Goal: Transaction & Acquisition: Purchase product/service

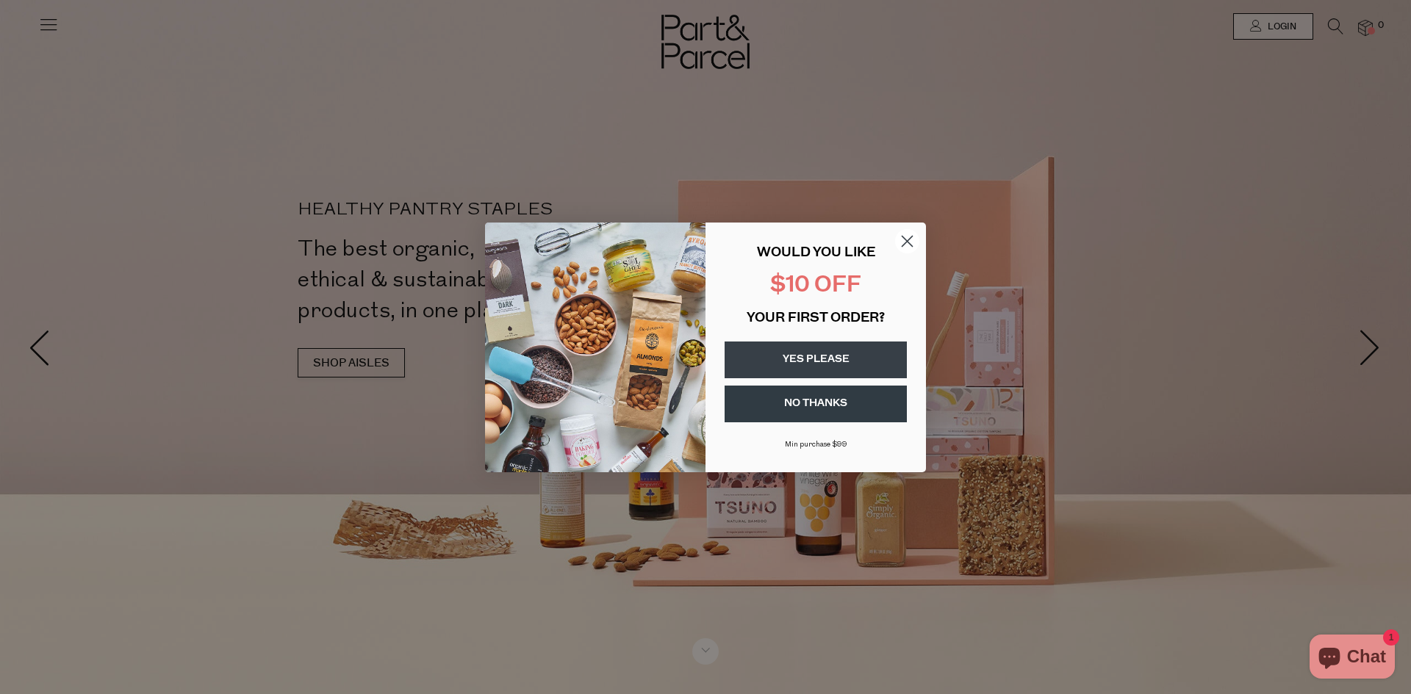
click at [912, 239] on circle "Close dialog" at bounding box center [907, 240] width 24 height 24
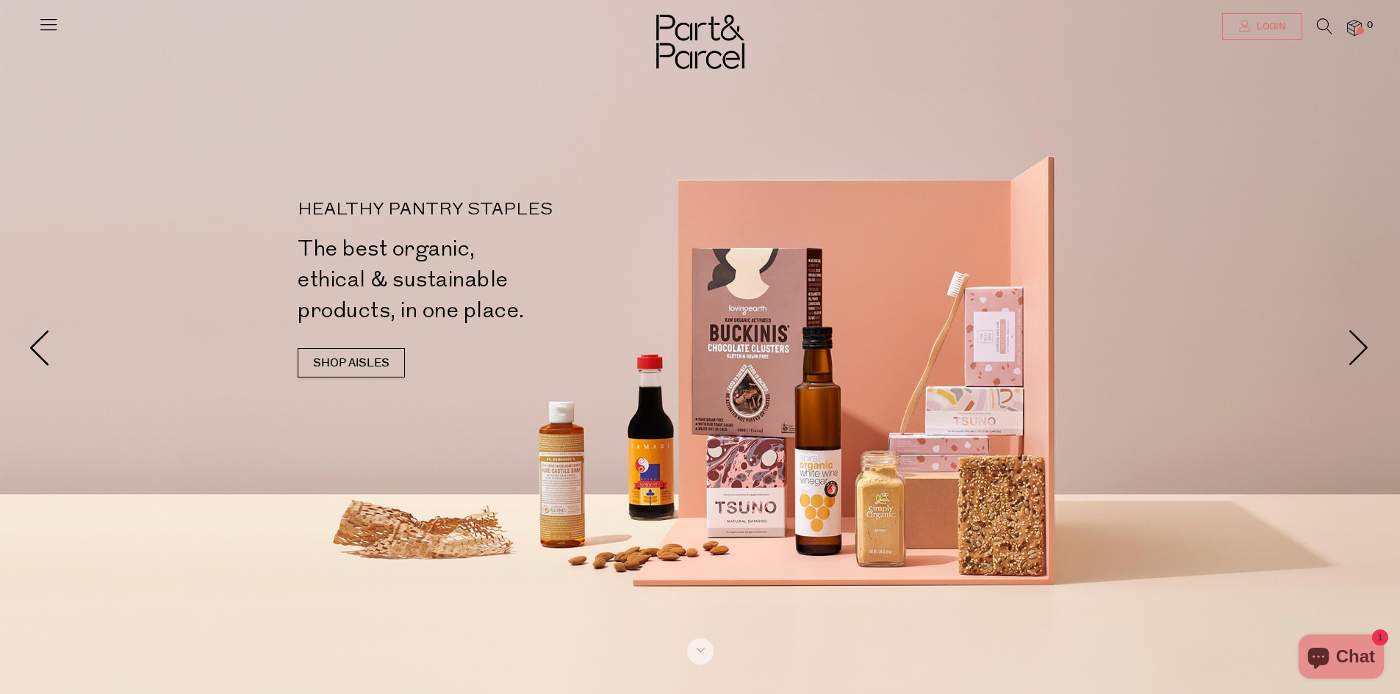
click at [1277, 36] on link "Login" at bounding box center [1262, 26] width 80 height 26
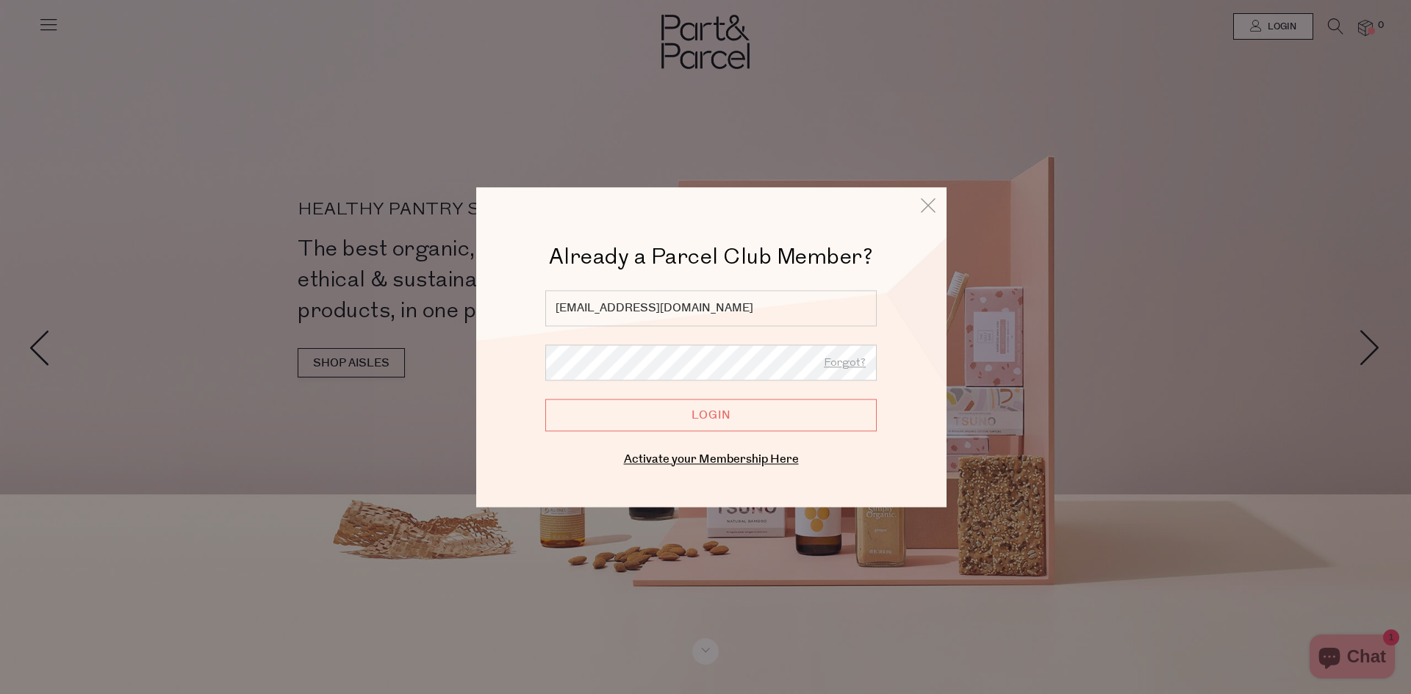
click at [715, 416] on input "Login" at bounding box center [710, 415] width 331 height 32
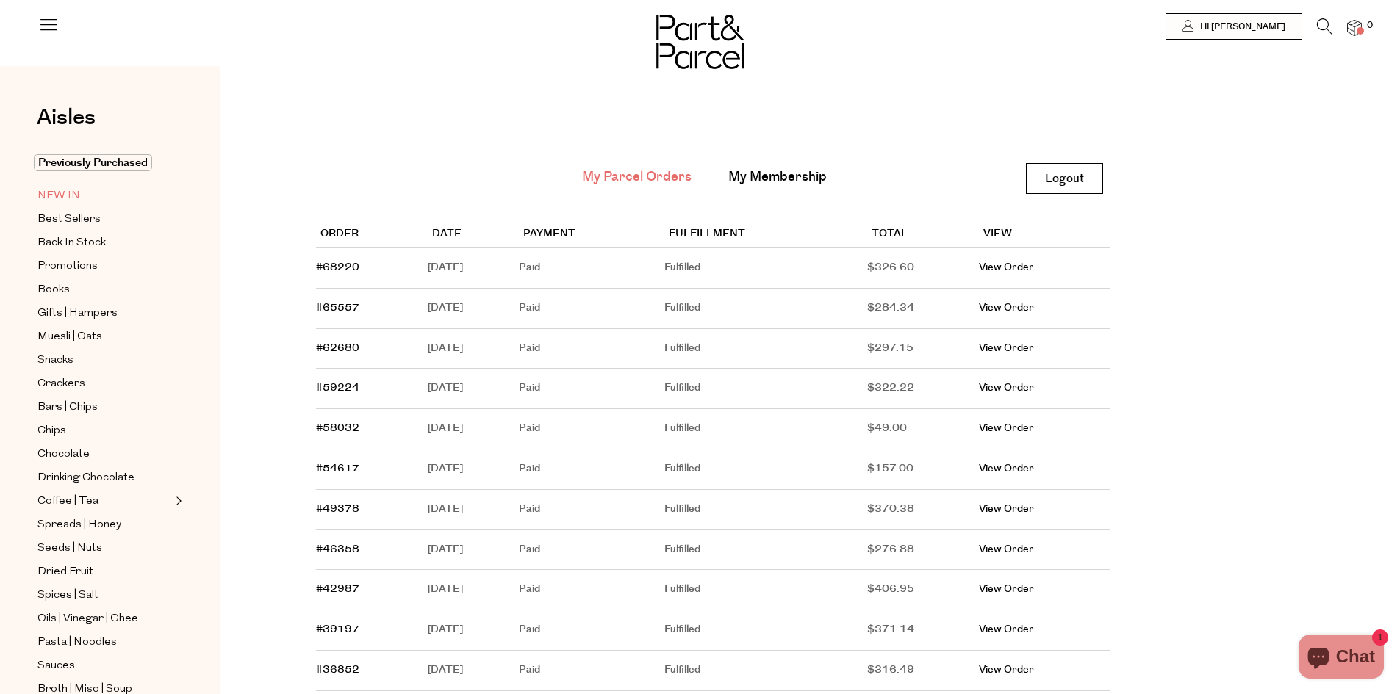
drag, startPoint x: 54, startPoint y: 195, endPoint x: 73, endPoint y: 147, distance: 51.4
click at [54, 195] on span "NEW IN" at bounding box center [58, 196] width 43 height 18
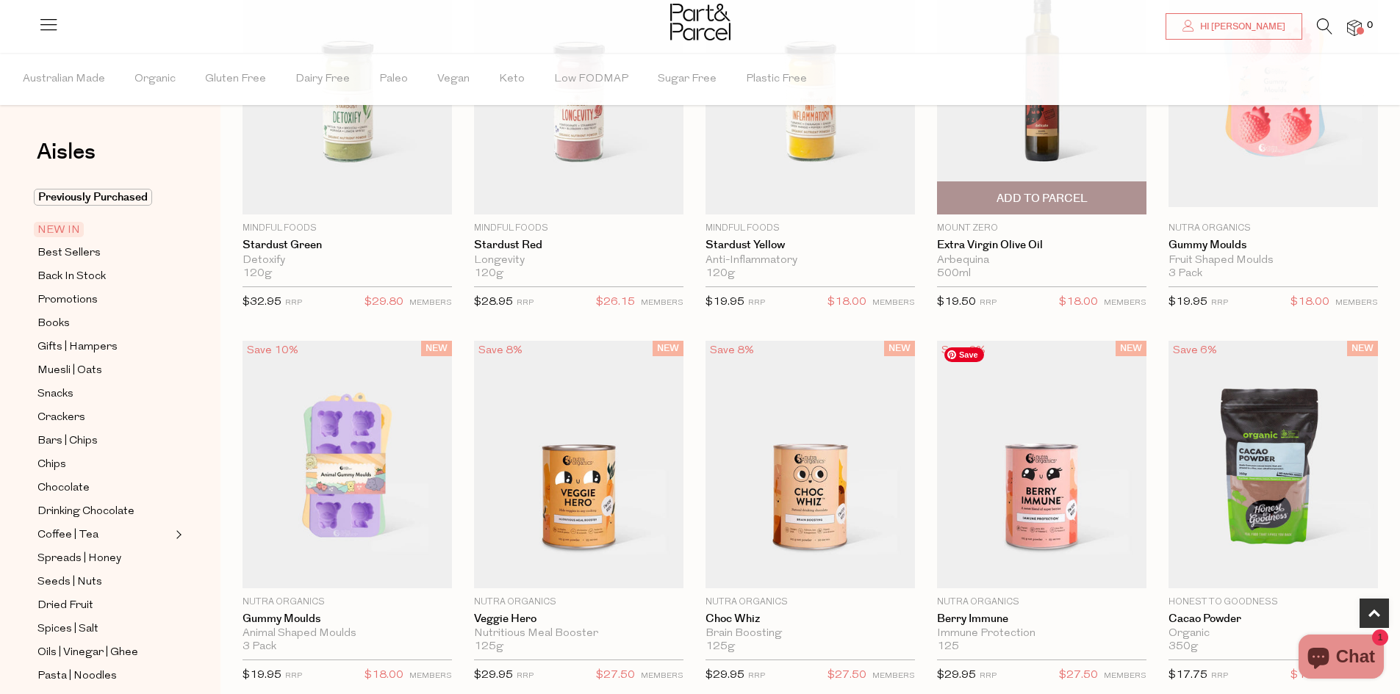
scroll to position [459, 0]
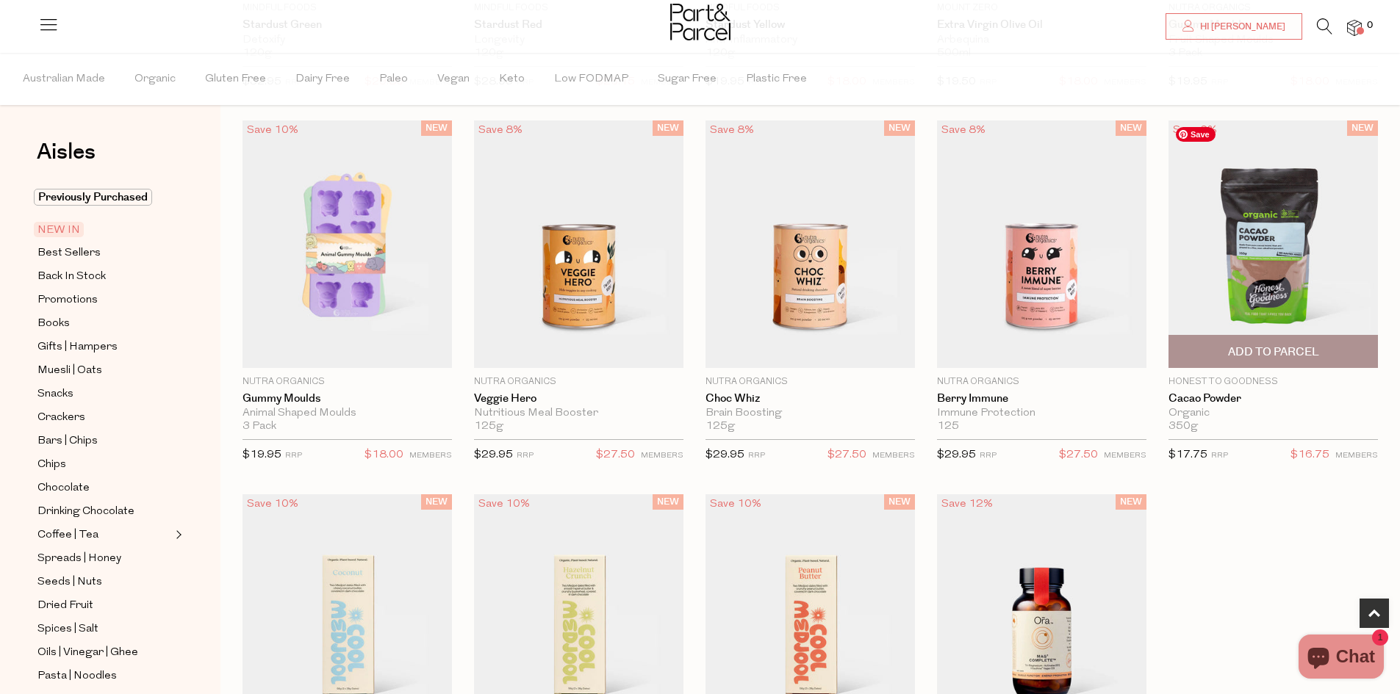
click at [1281, 354] on span "Add To Parcel" at bounding box center [1273, 352] width 91 height 15
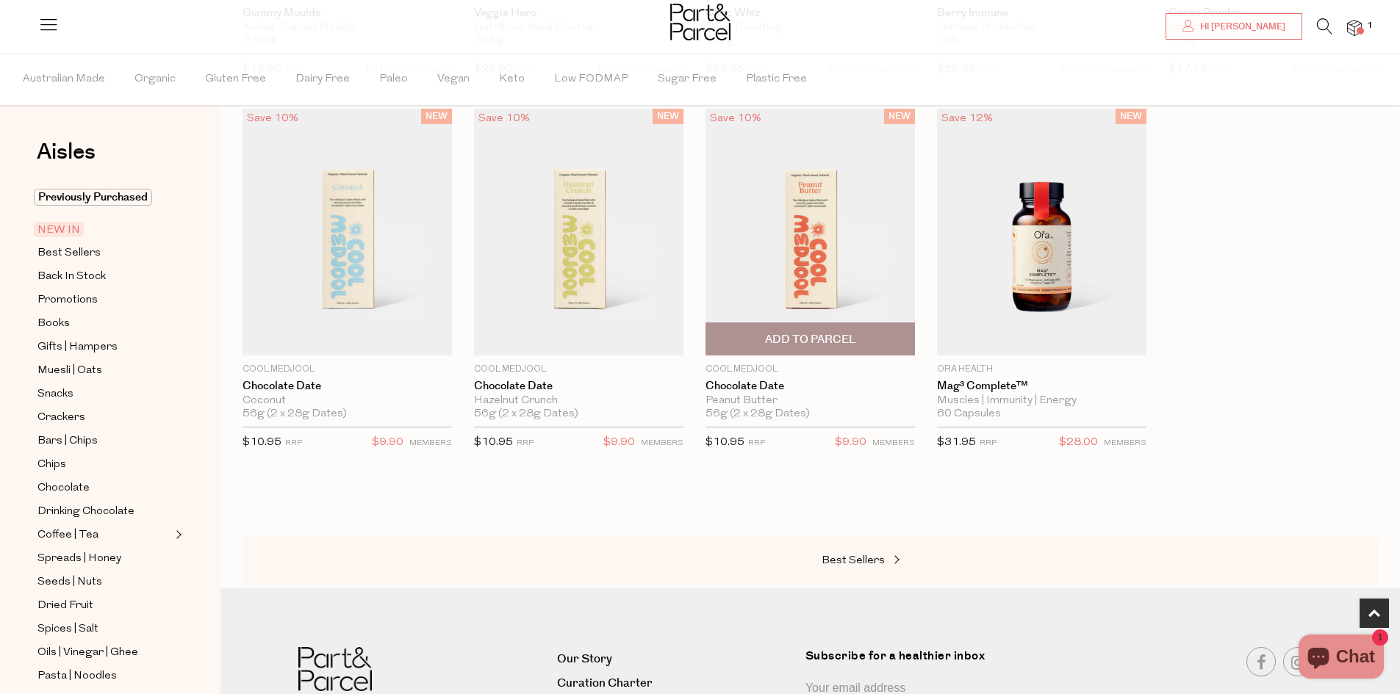
scroll to position [900, 0]
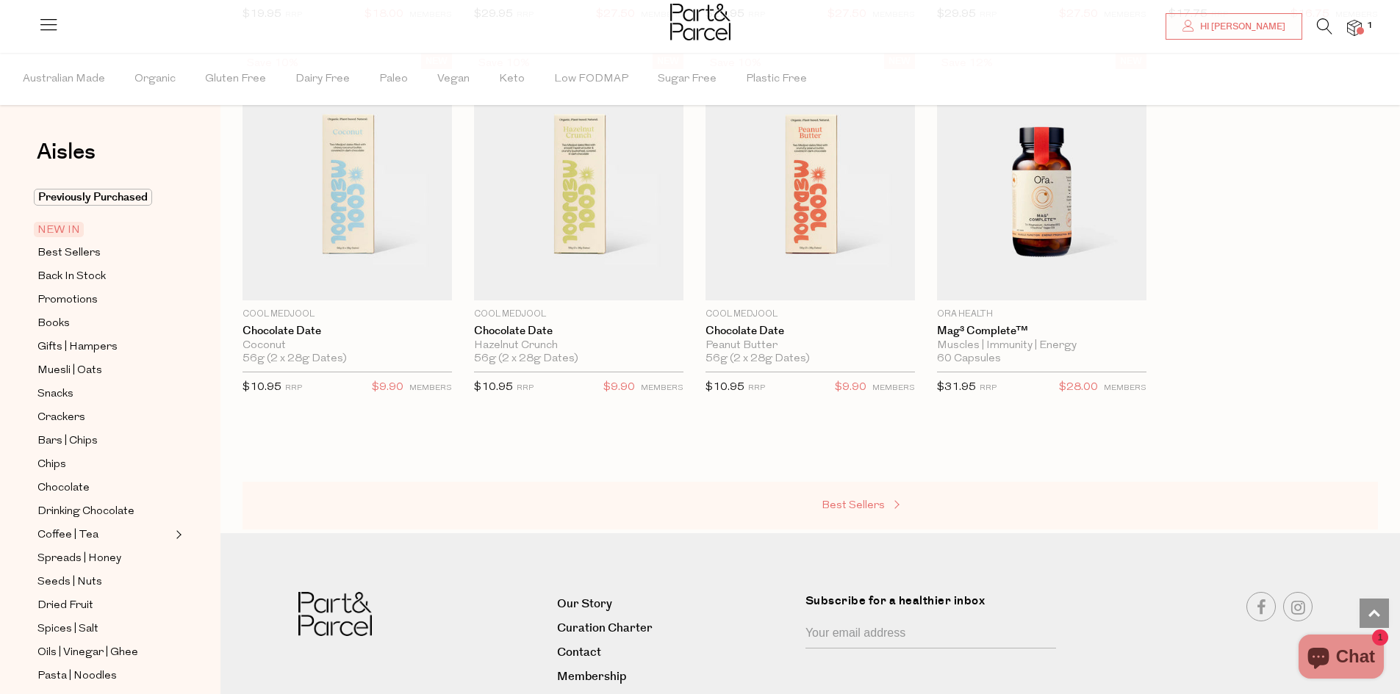
click at [848, 500] on span "Best Sellers" at bounding box center [852, 505] width 63 height 11
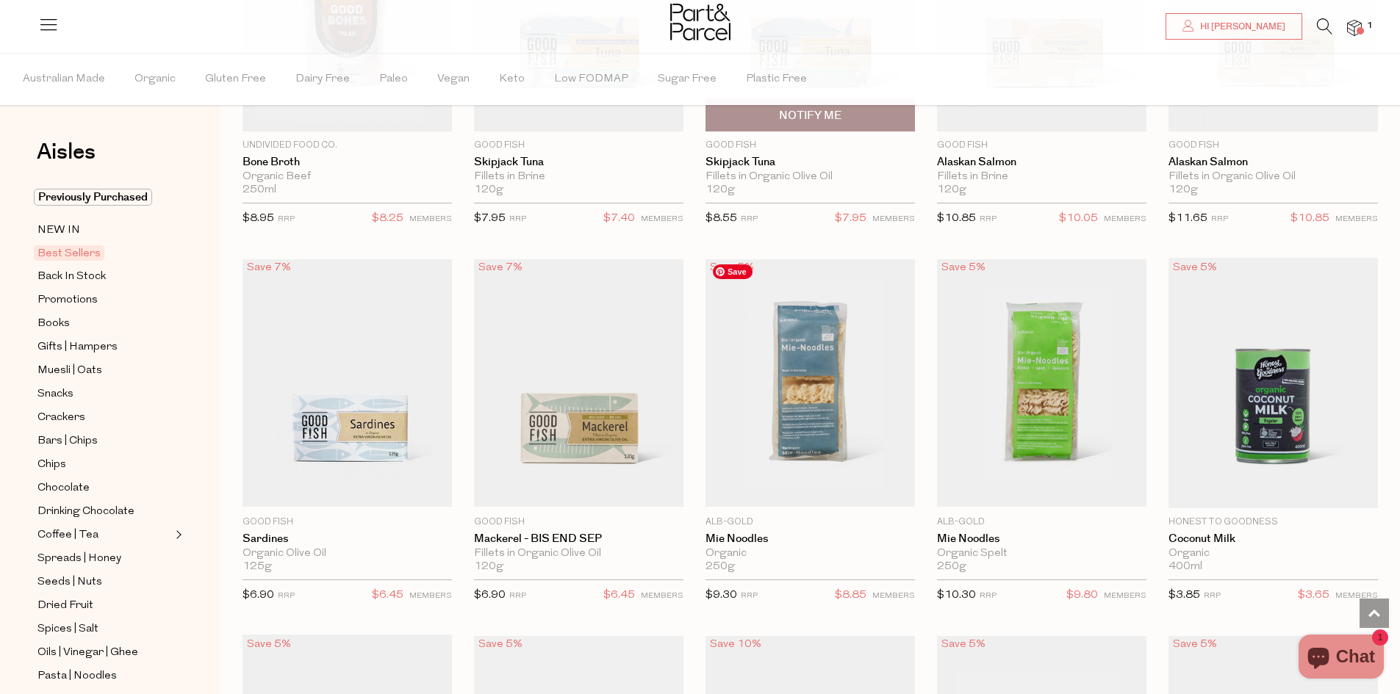
scroll to position [1139, 0]
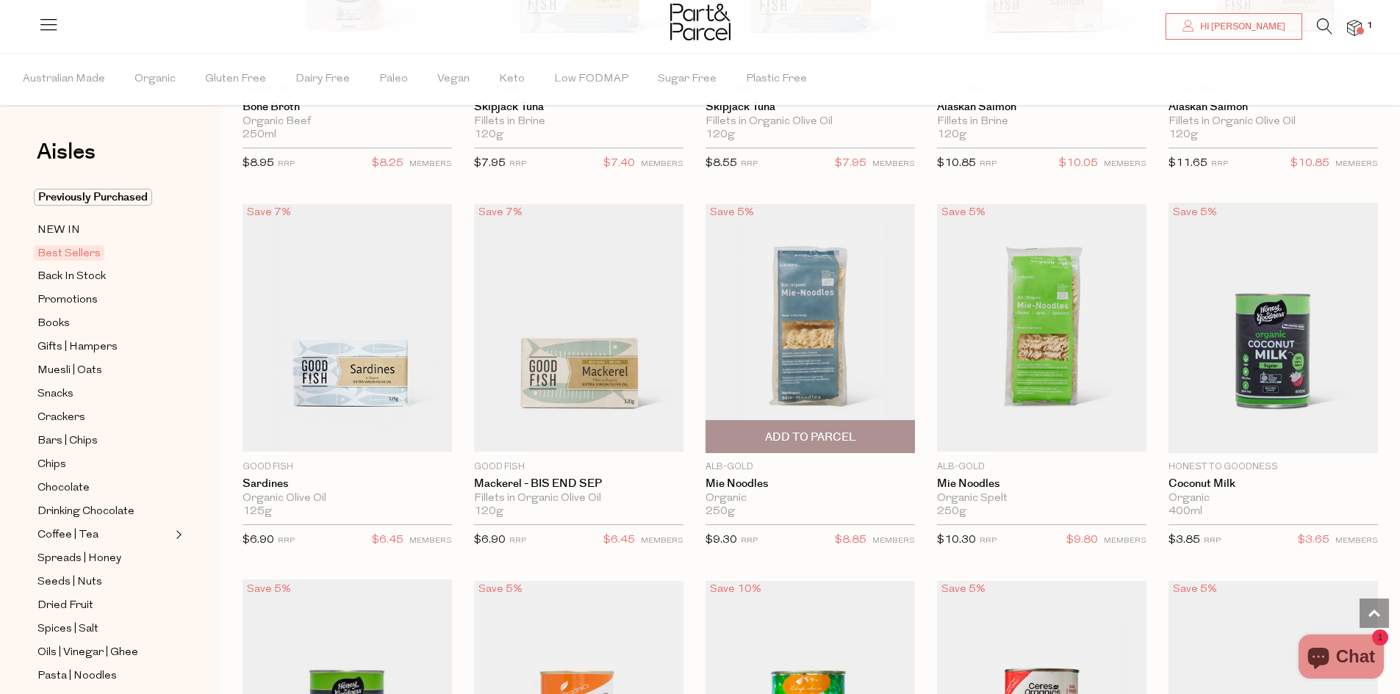
click at [801, 432] on span "Add To Parcel" at bounding box center [810, 437] width 91 height 15
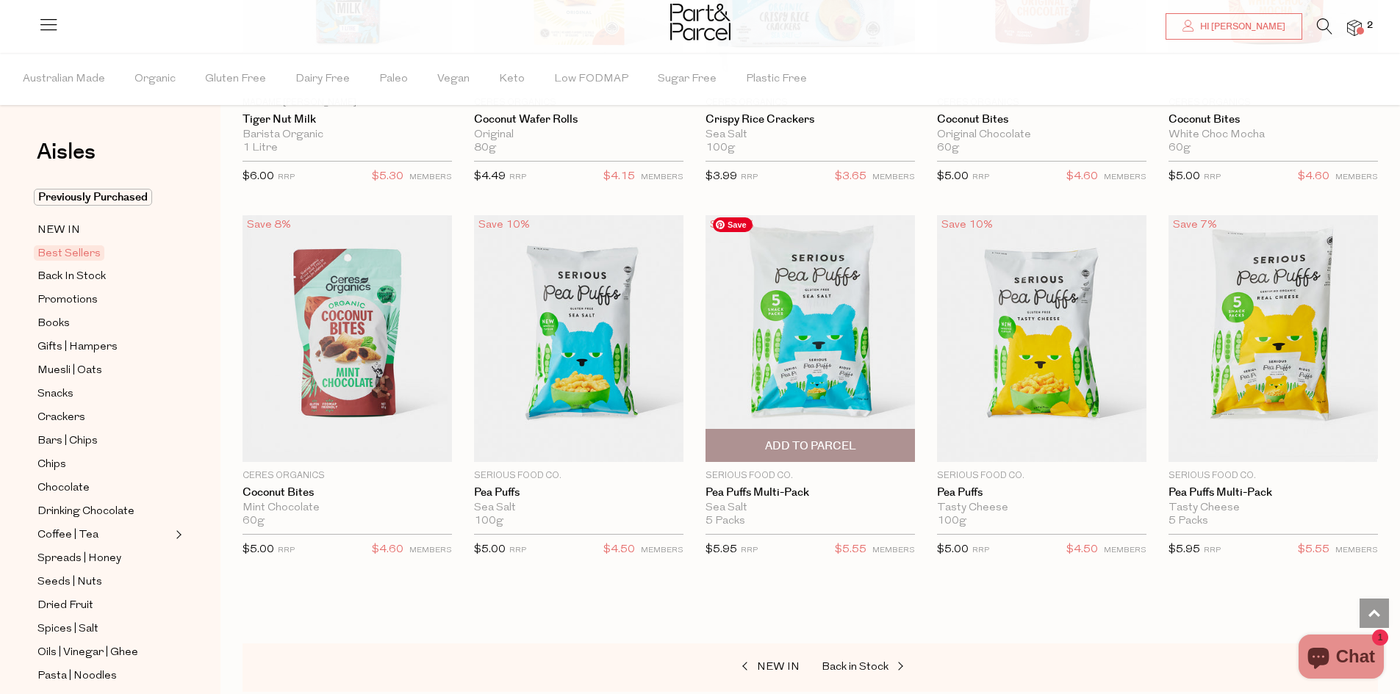
scroll to position [2829, 0]
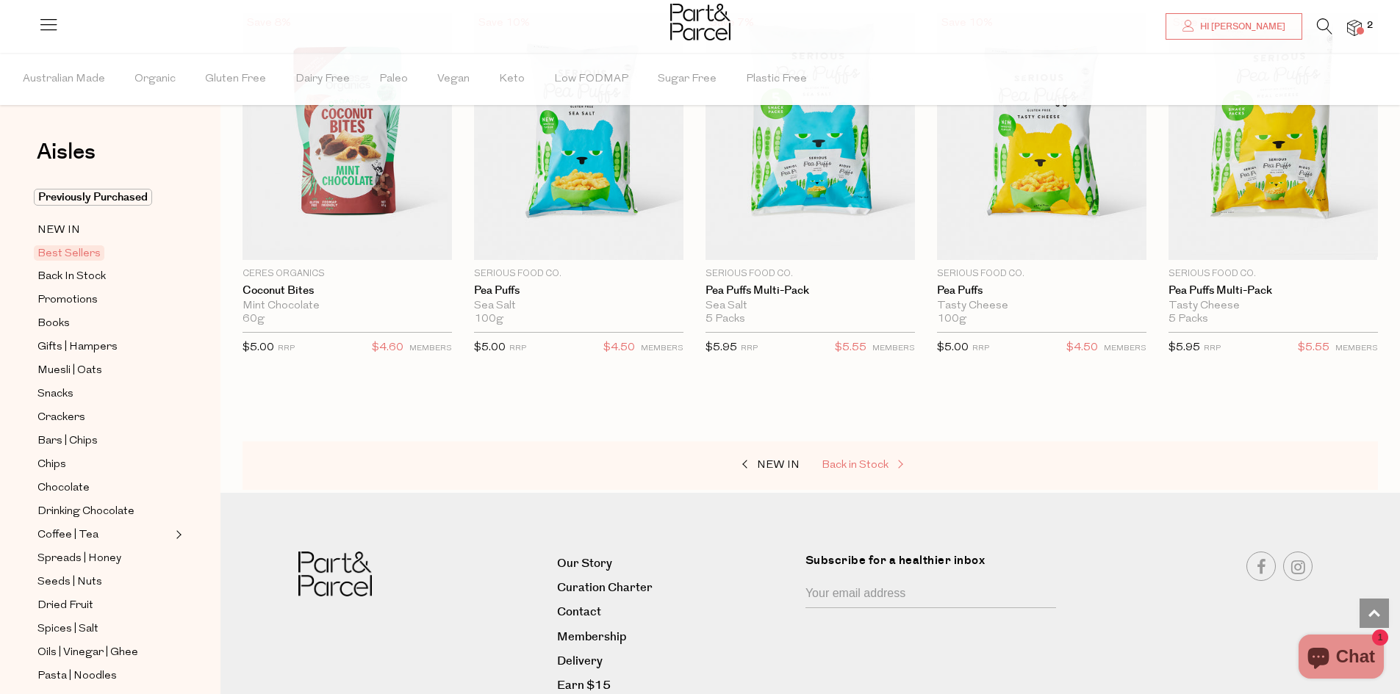
click at [863, 468] on link "Back in Stock" at bounding box center [894, 465] width 147 height 19
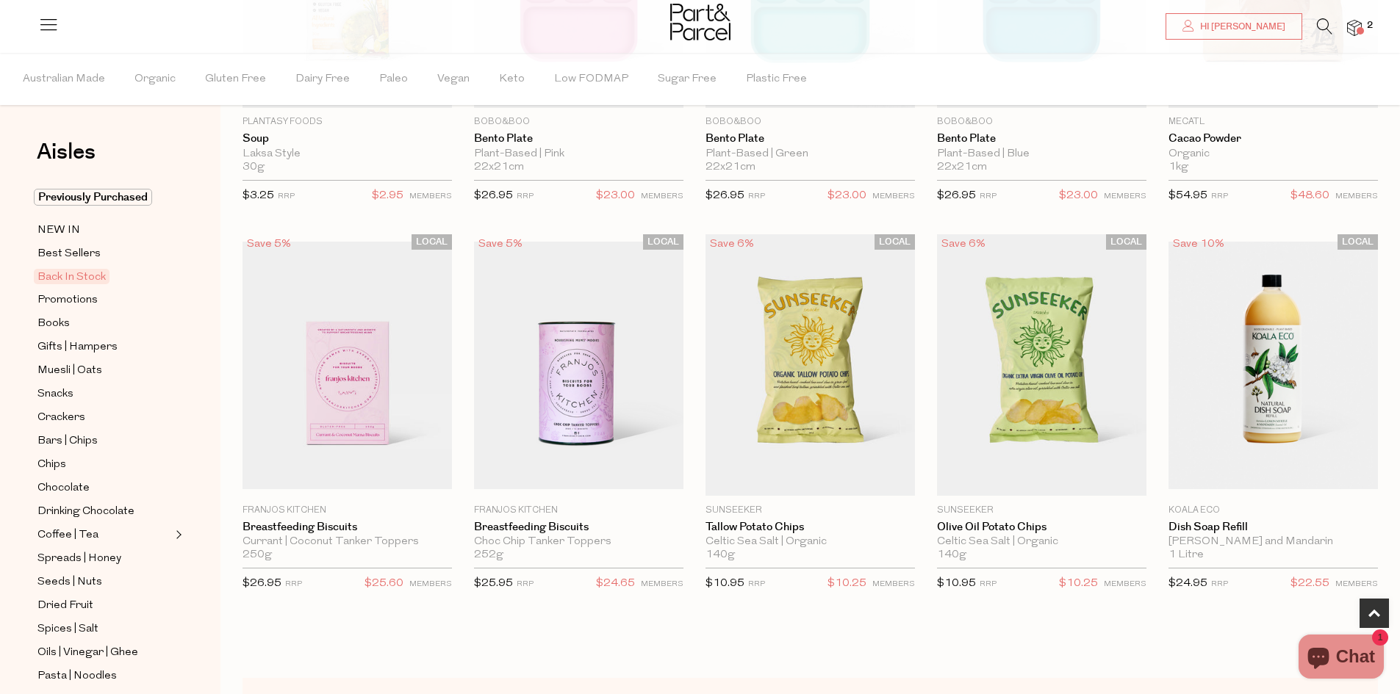
scroll to position [569, 0]
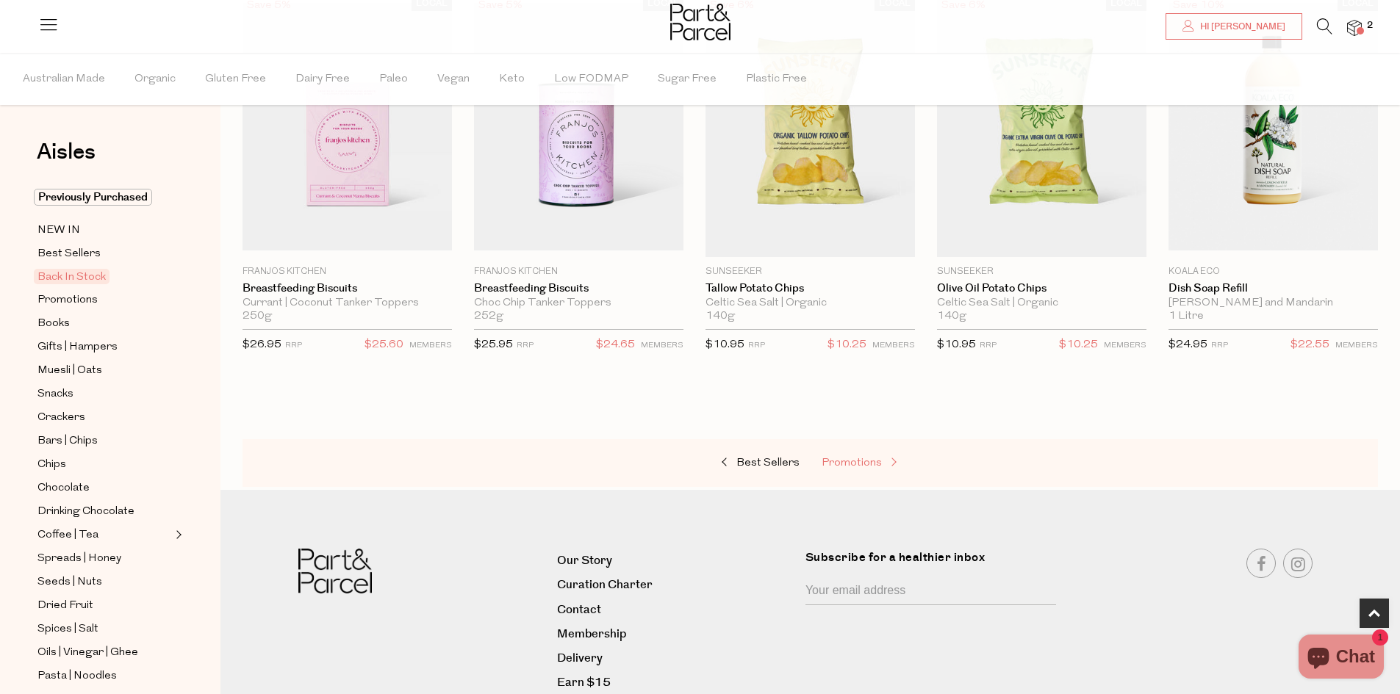
click at [882, 464] on span at bounding box center [892, 463] width 21 height 11
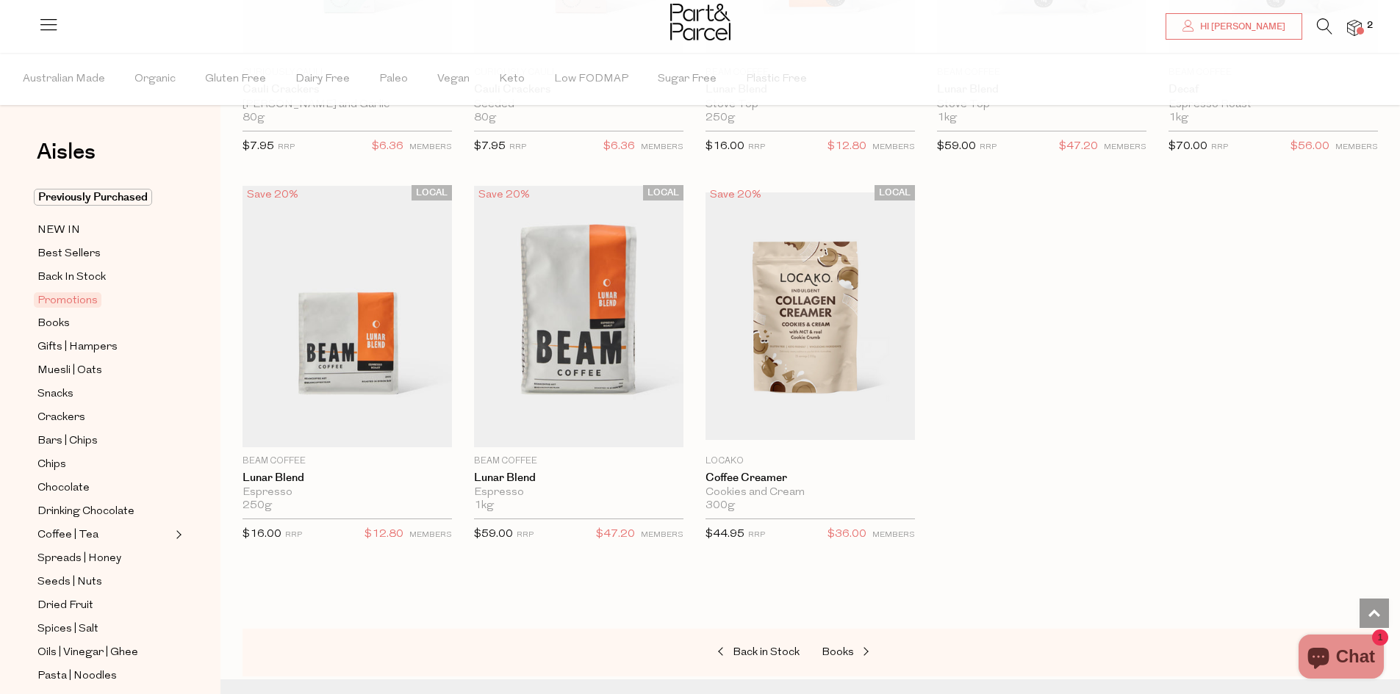
scroll to position [973, 0]
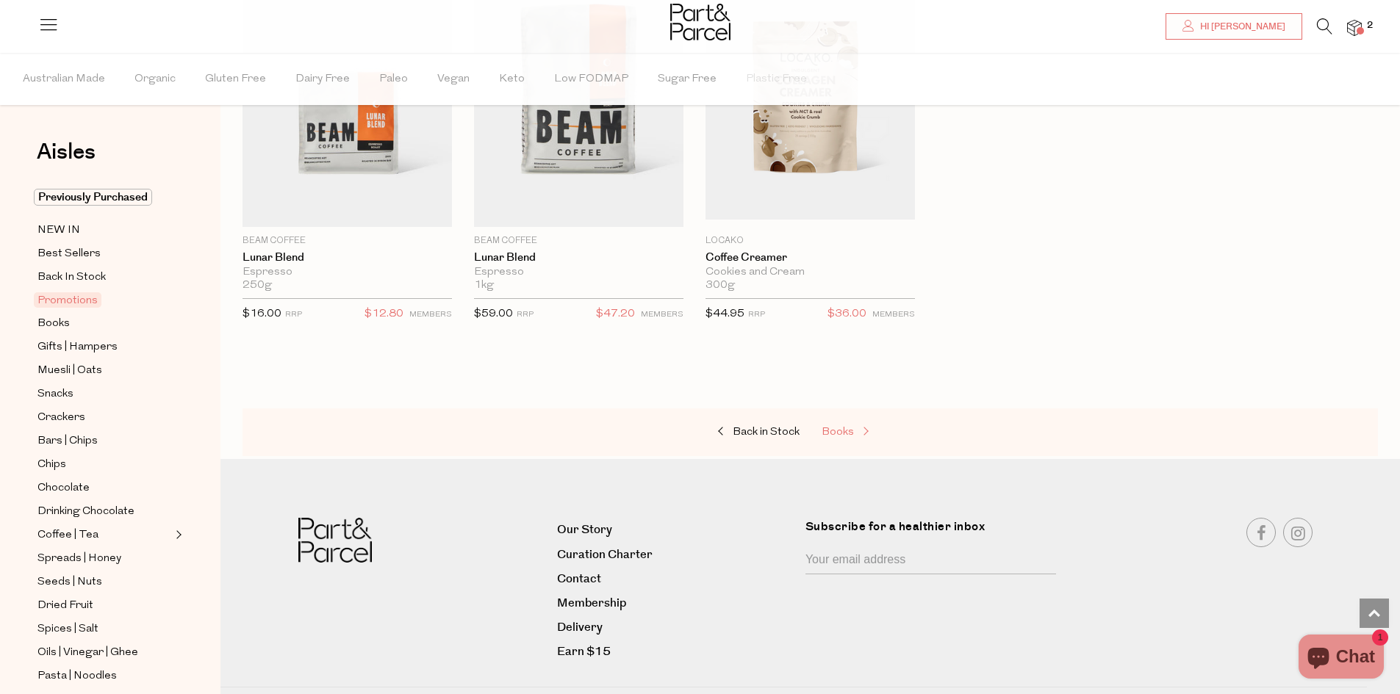
click at [851, 436] on span "Books" at bounding box center [837, 432] width 32 height 11
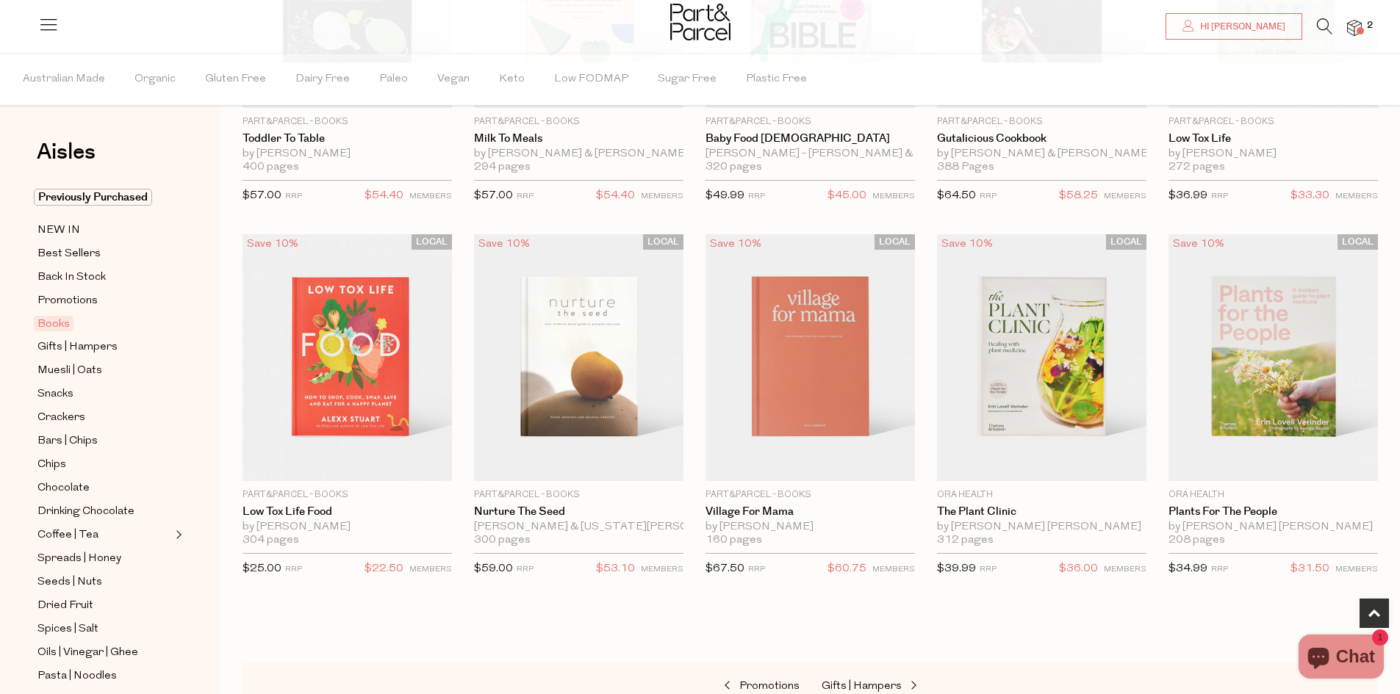
scroll to position [569, 0]
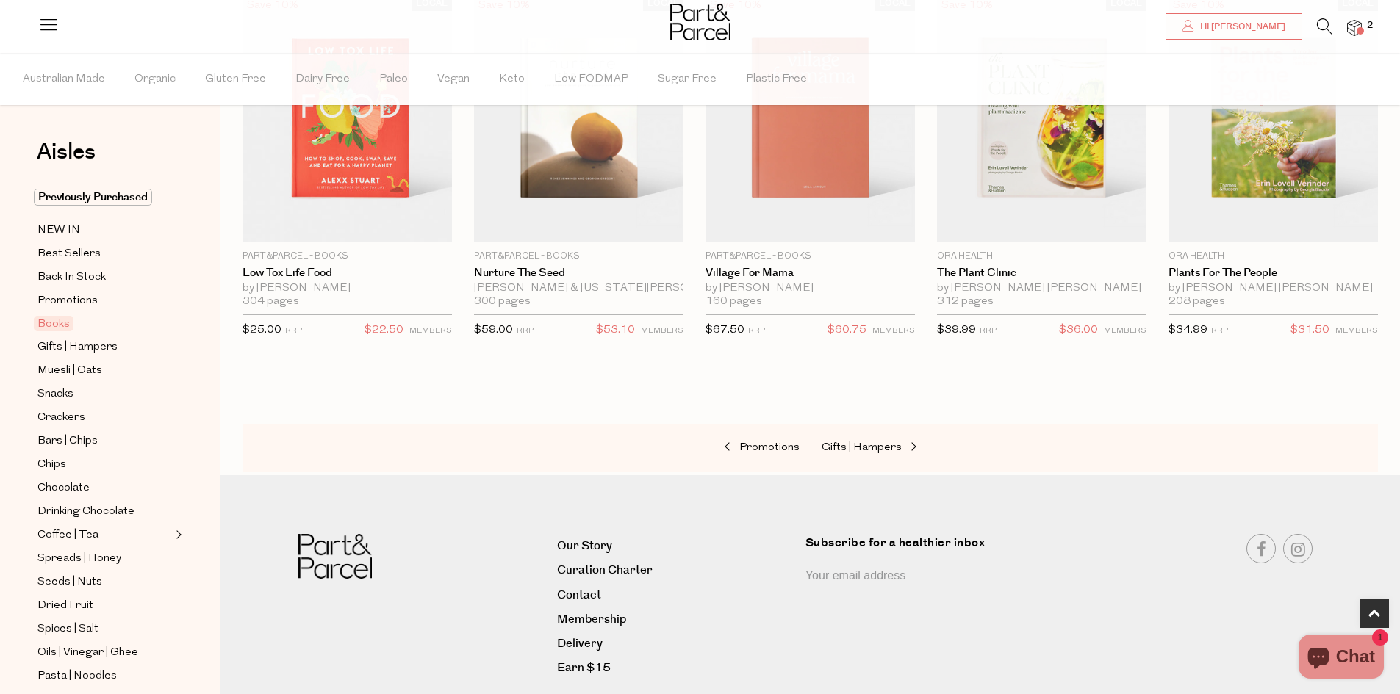
click at [79, 357] on ul "Previously Purchased NEW IN Best Sellers Back In Stock Promotions Books Gifts |…" at bounding box center [110, 602] width 157 height 826
click at [77, 370] on span "Muesli | Oats" at bounding box center [69, 371] width 65 height 18
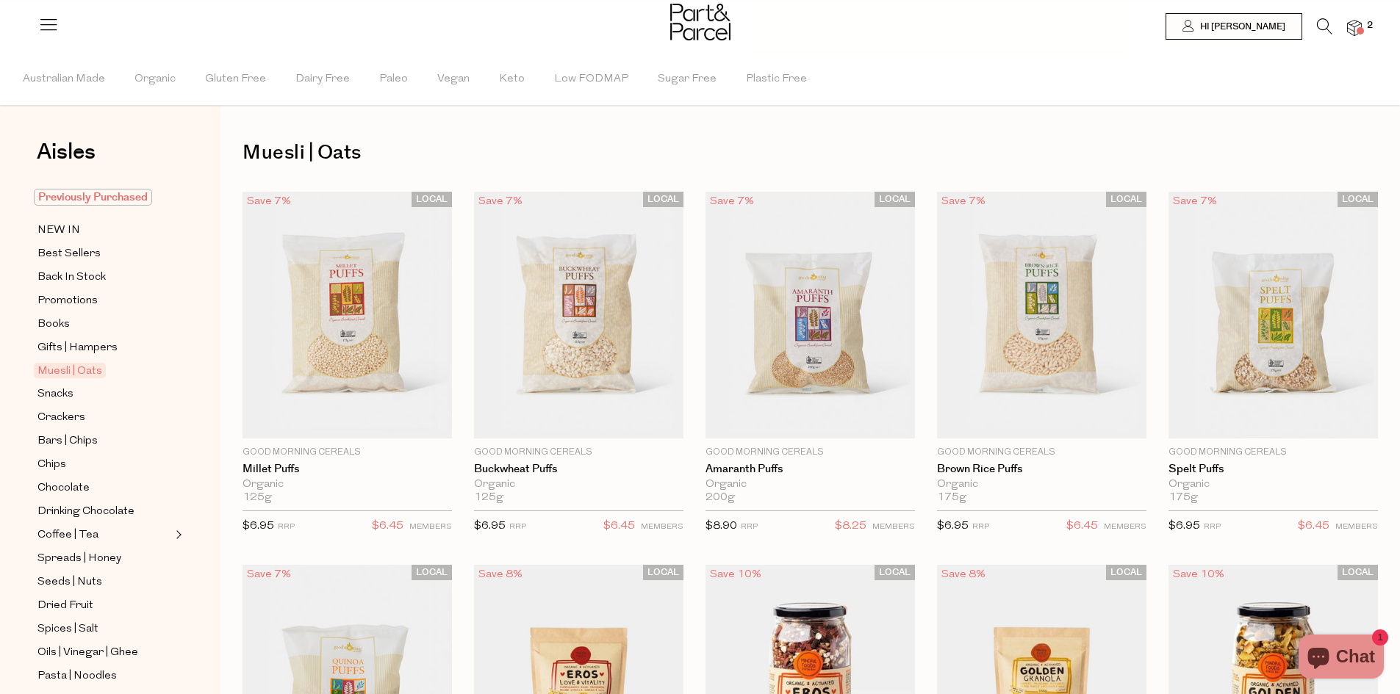
click at [97, 195] on span "Previously Purchased" at bounding box center [93, 197] width 118 height 17
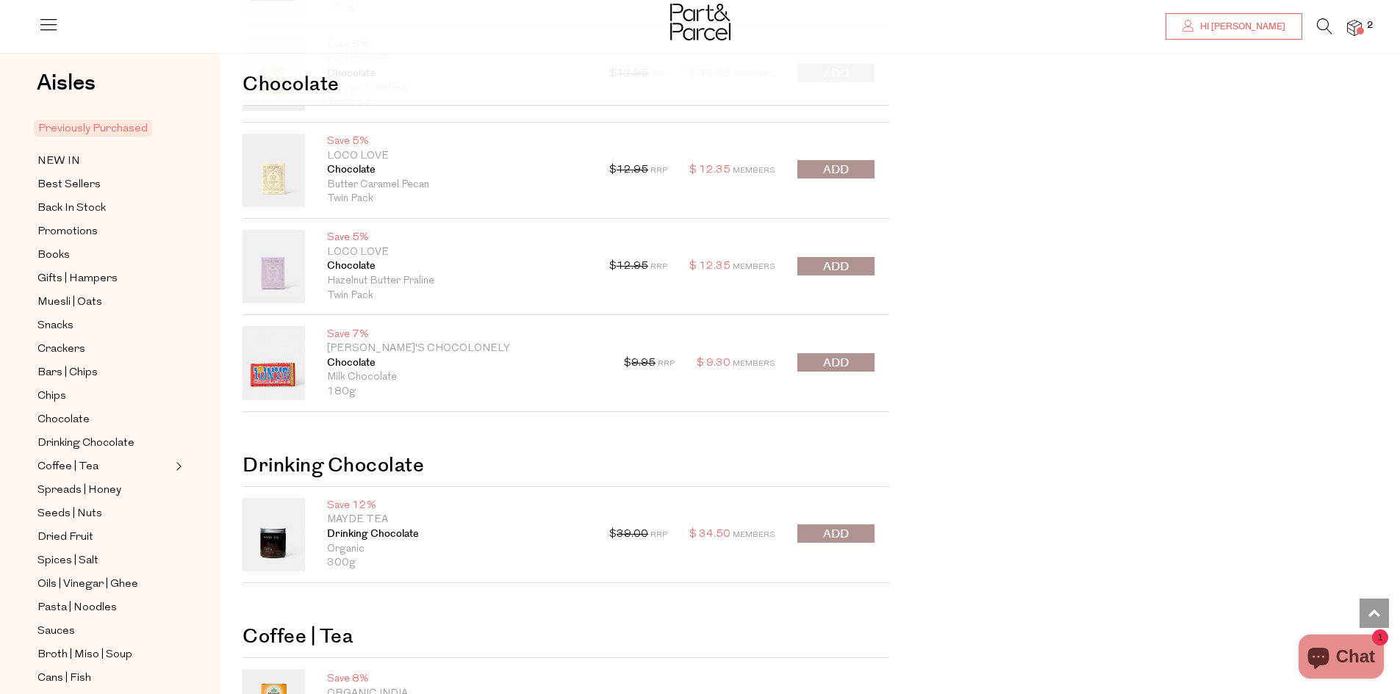
scroll to position [4812, 0]
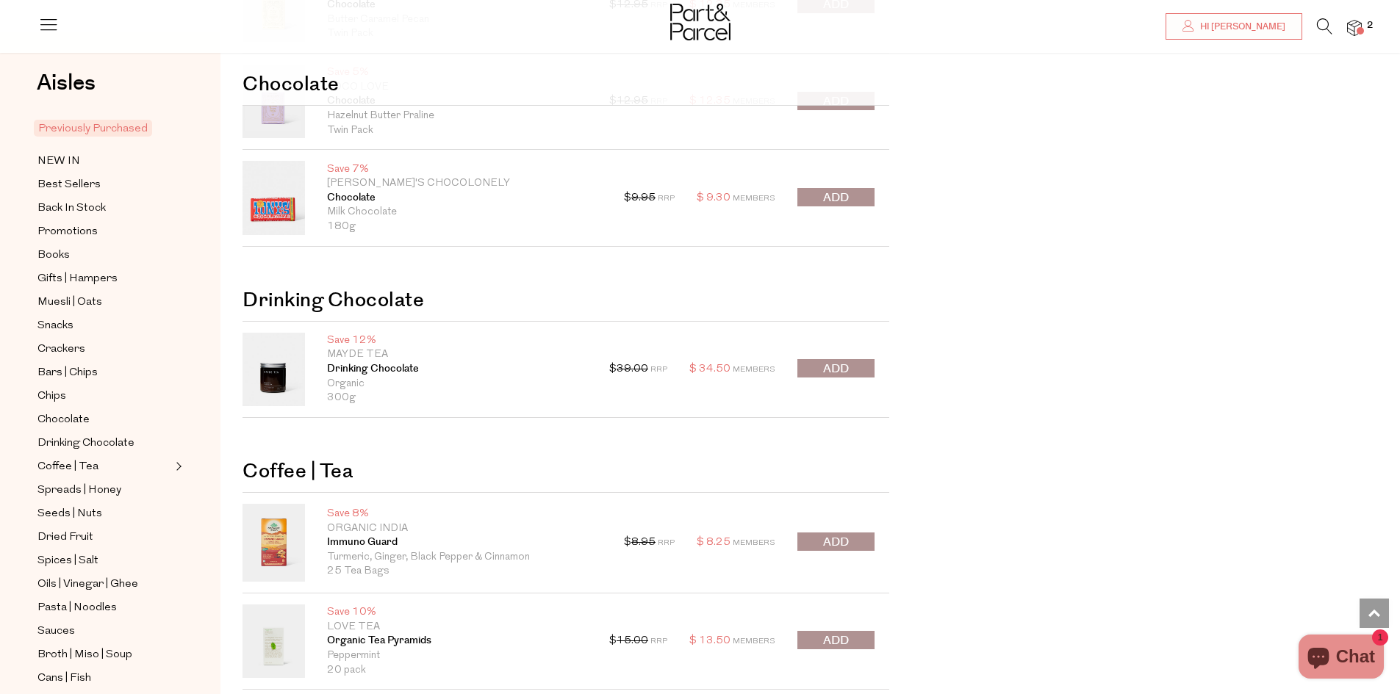
click at [850, 368] on button "submit" at bounding box center [835, 368] width 77 height 18
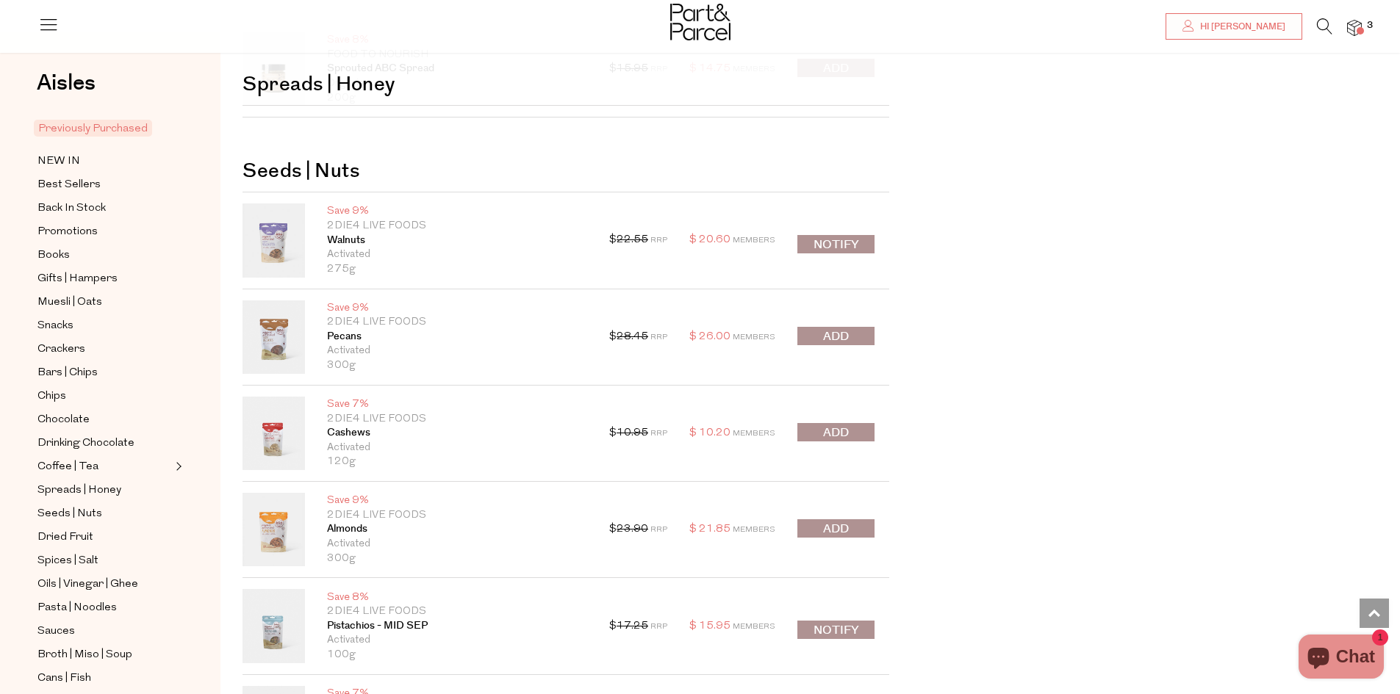
scroll to position [6172, 0]
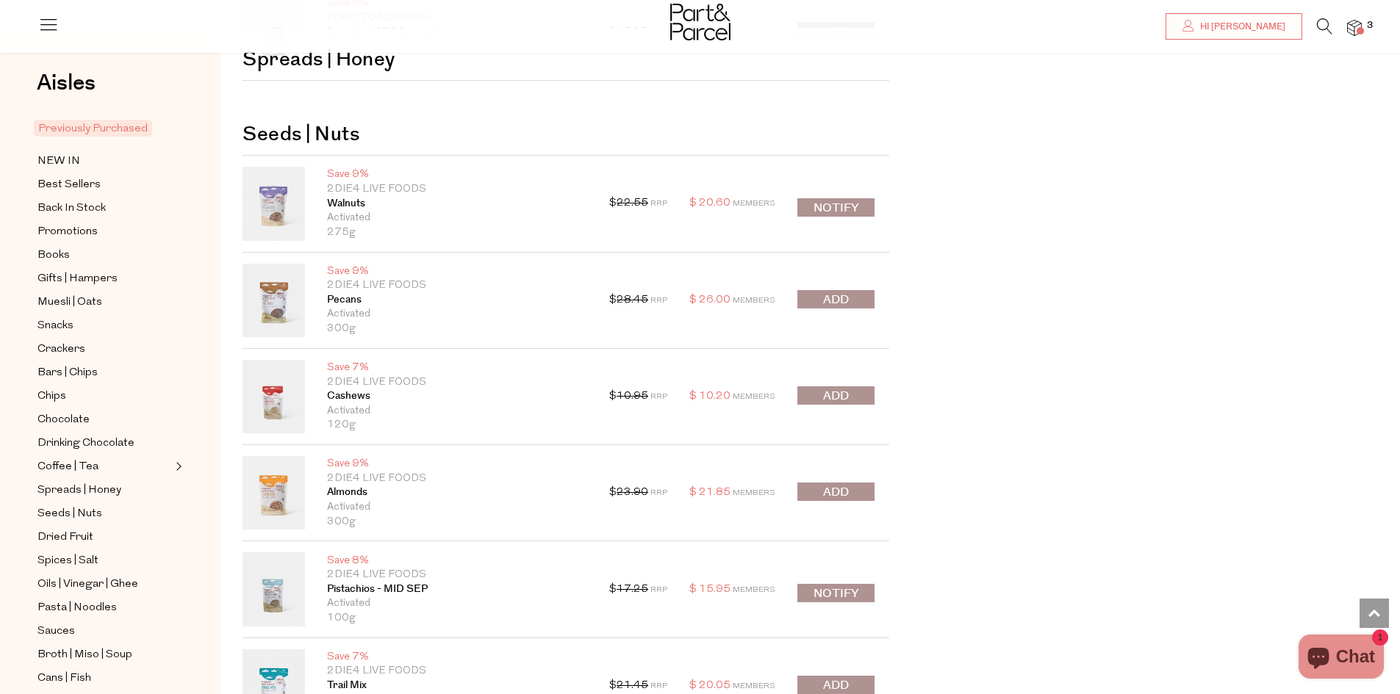
click at [828, 497] on span "submit" at bounding box center [836, 492] width 26 height 17
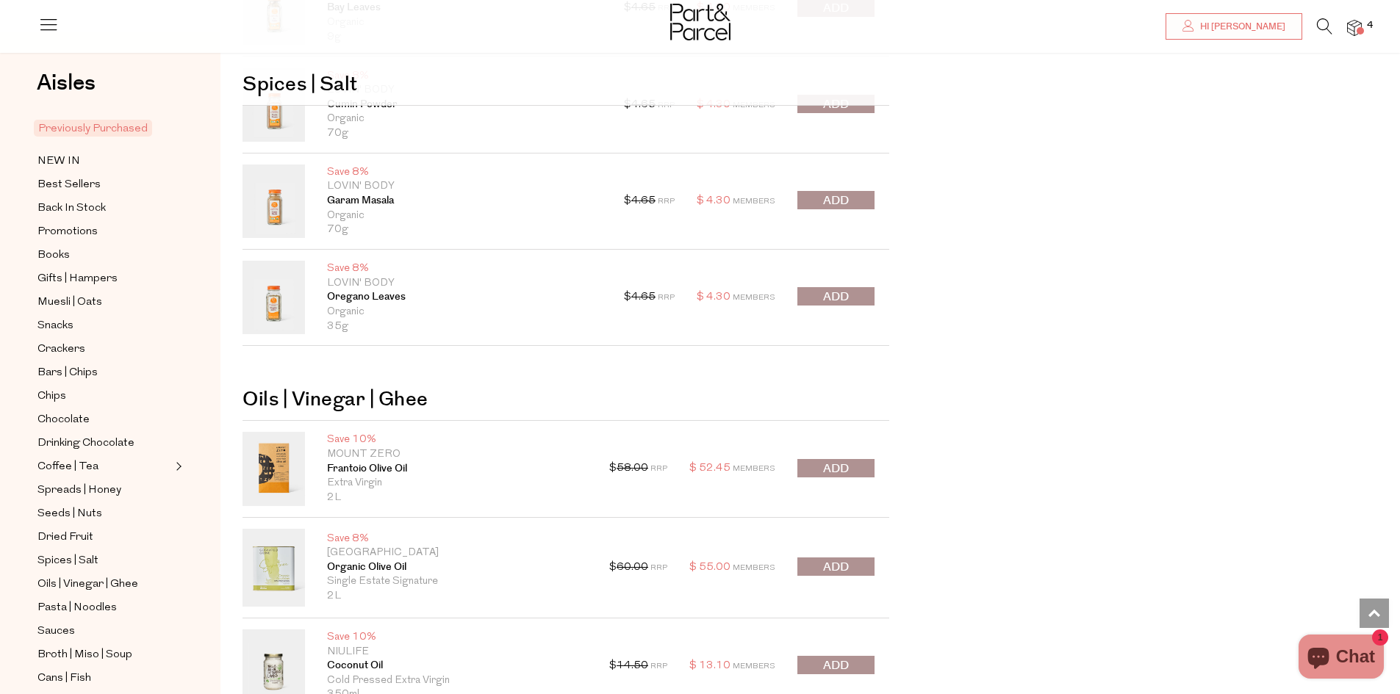
scroll to position [8100, 0]
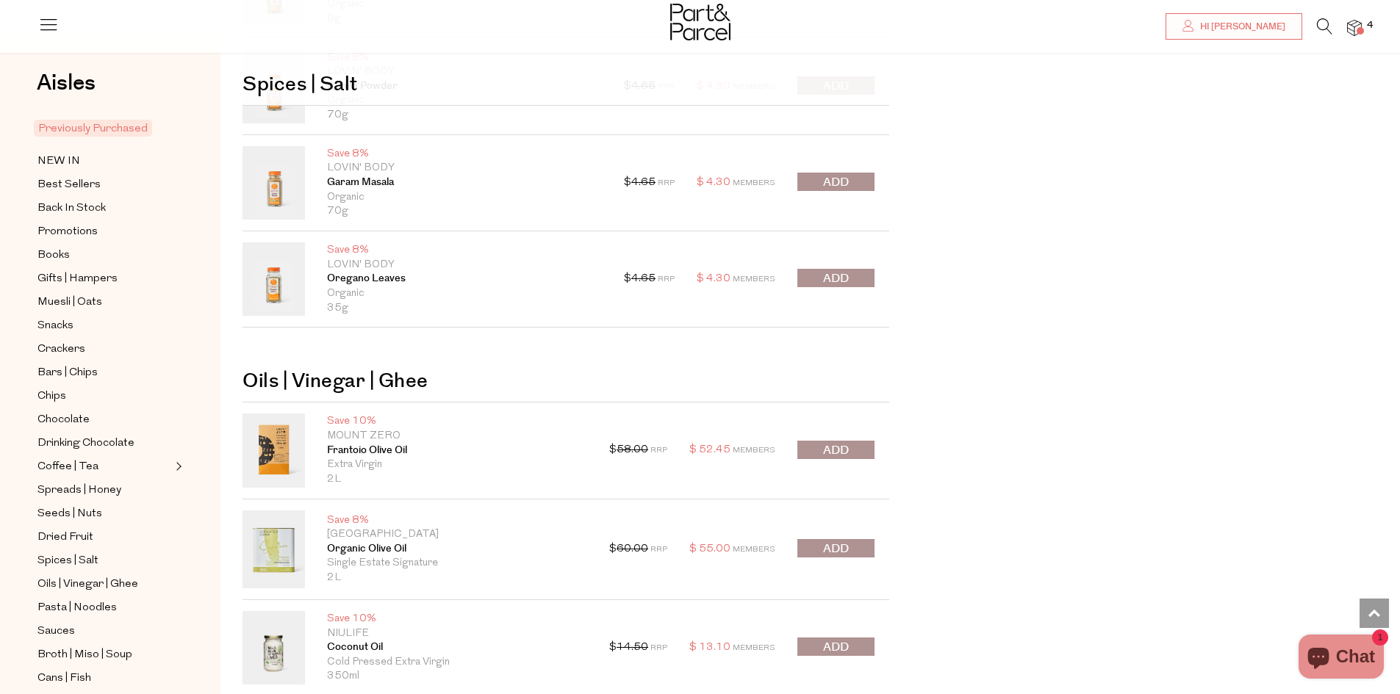
click at [821, 454] on button "submit" at bounding box center [835, 450] width 77 height 18
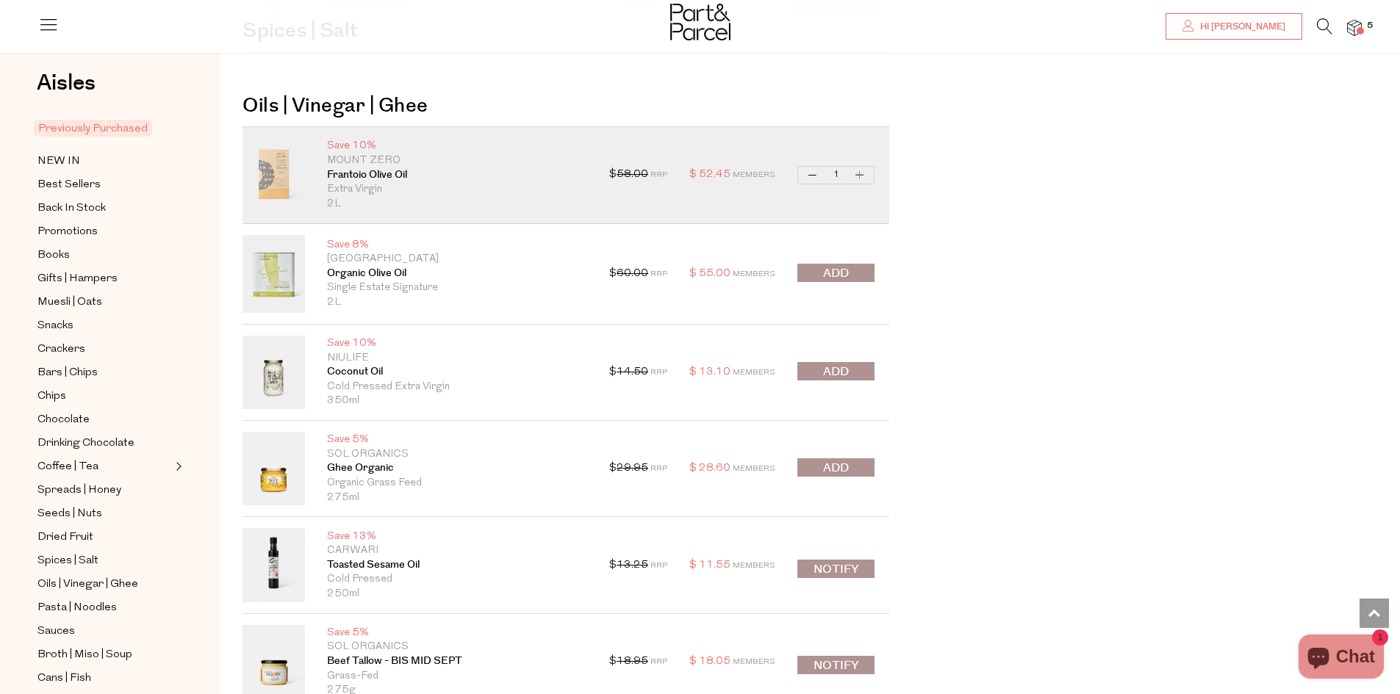
scroll to position [8412, 0]
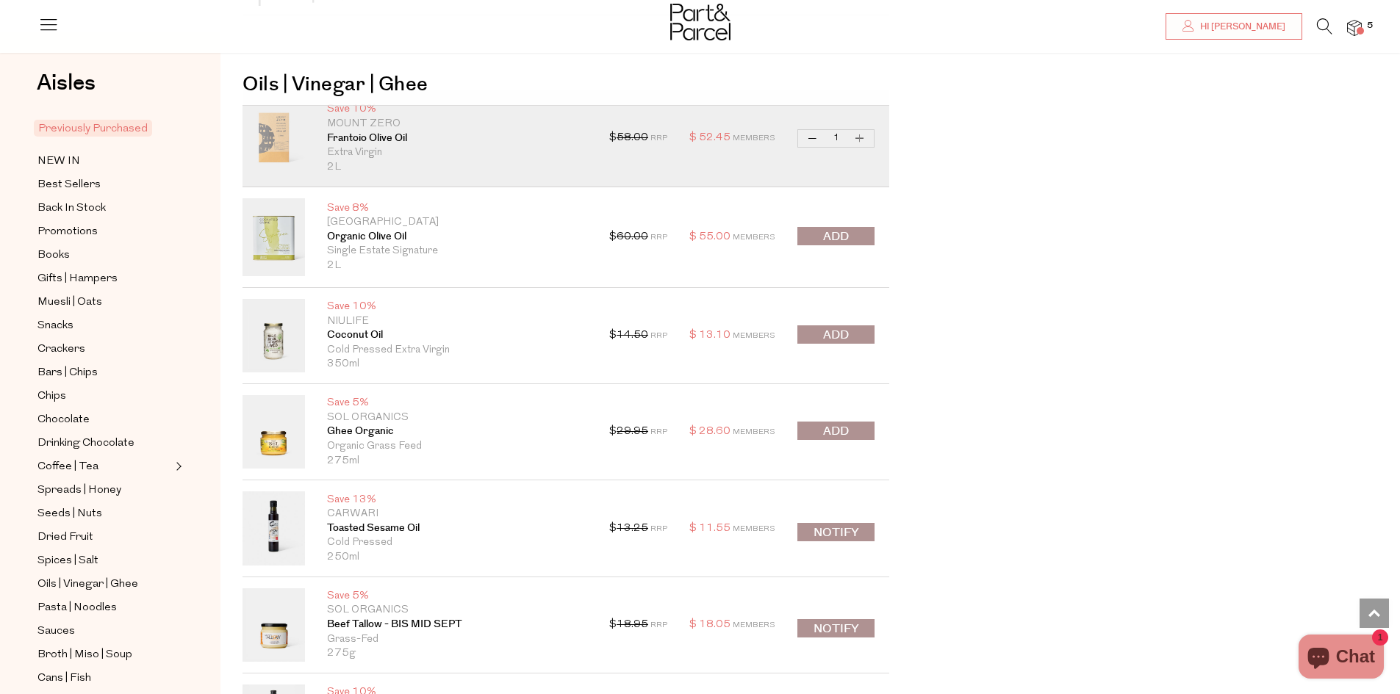
click at [818, 336] on button "submit" at bounding box center [835, 334] width 77 height 18
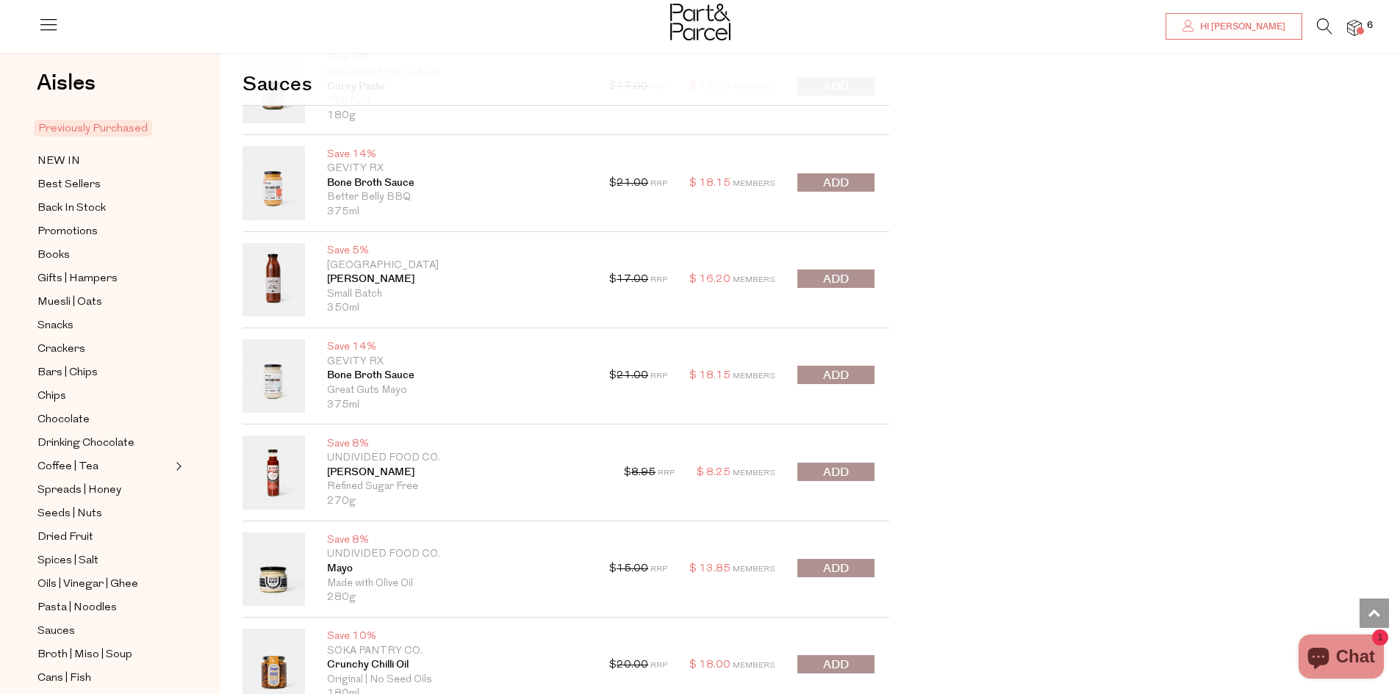
scroll to position [11645, 0]
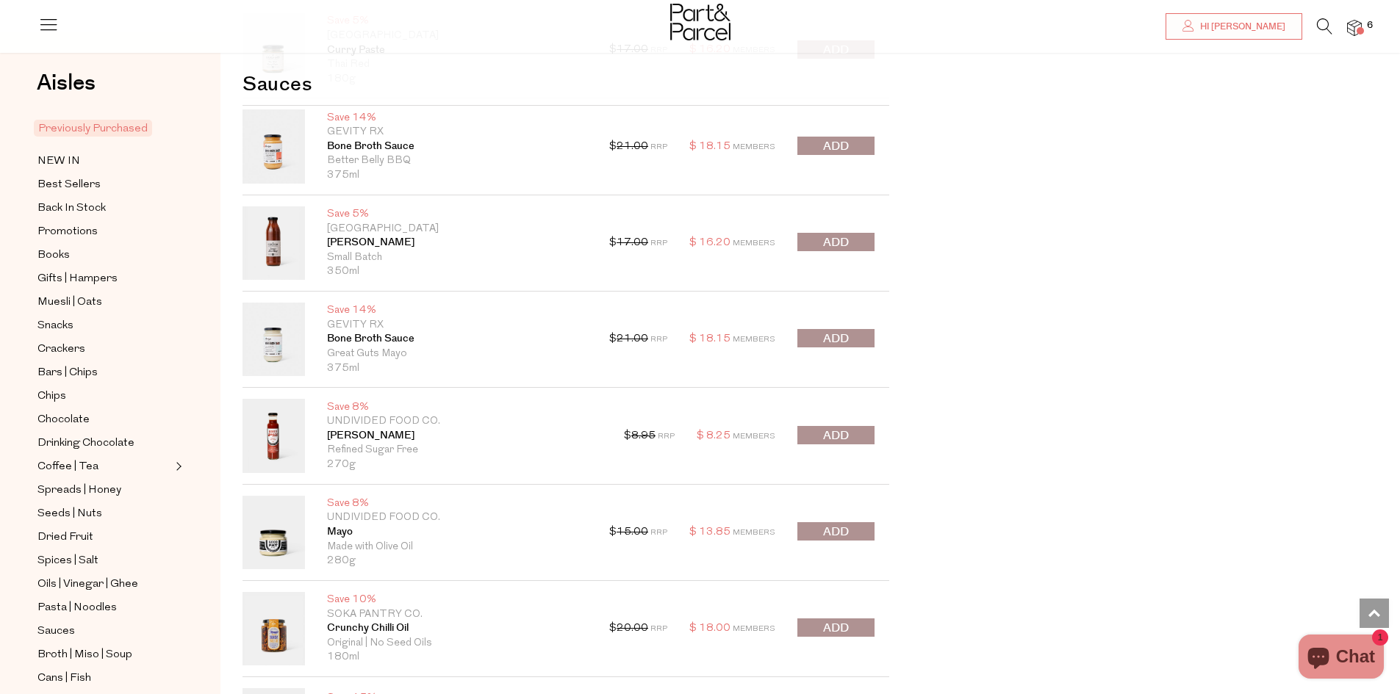
click at [838, 339] on span "submit" at bounding box center [836, 339] width 26 height 17
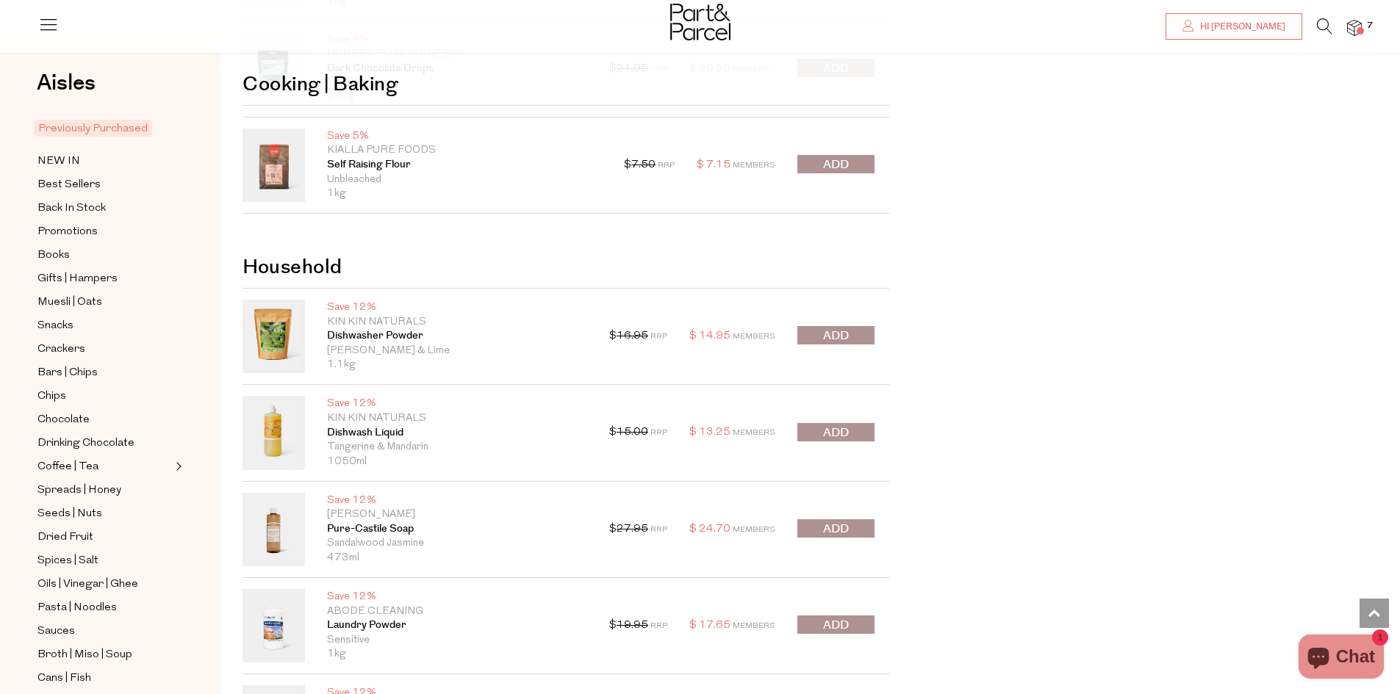
scroll to position [15135, 0]
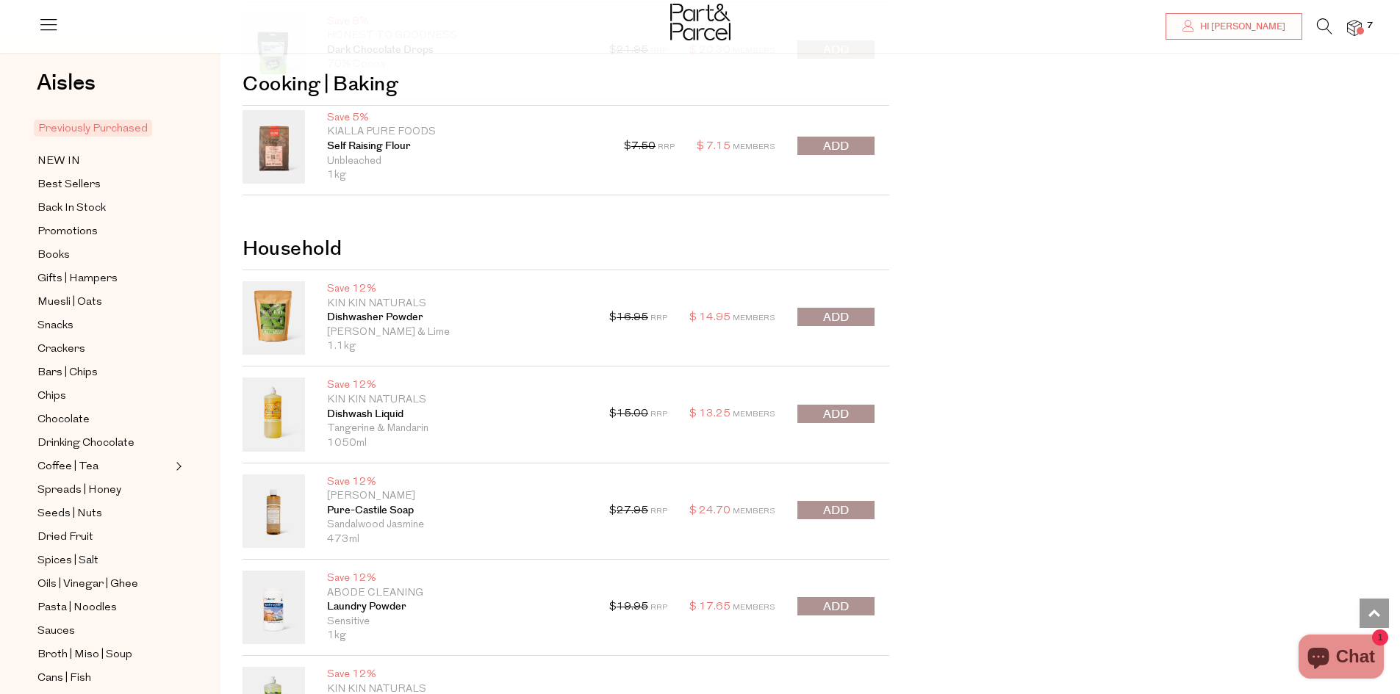
click at [829, 320] on span "submit" at bounding box center [836, 317] width 26 height 17
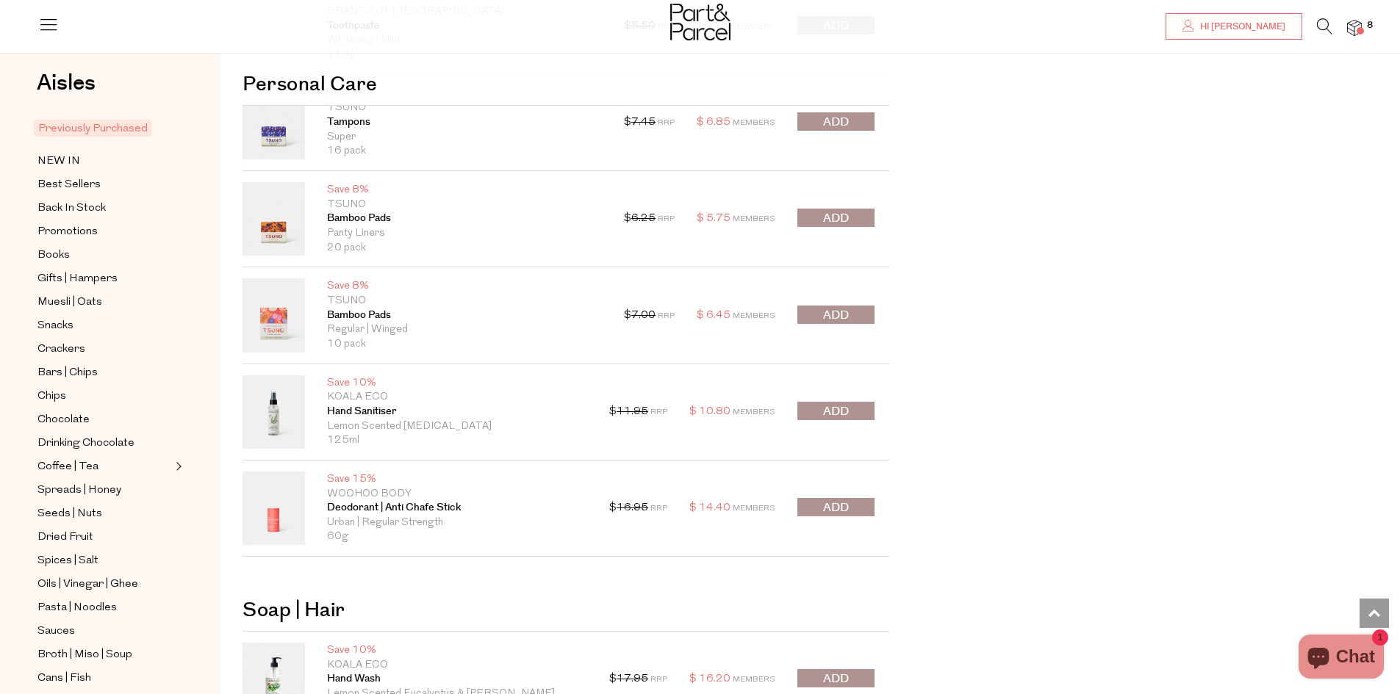
scroll to position [17743, 0]
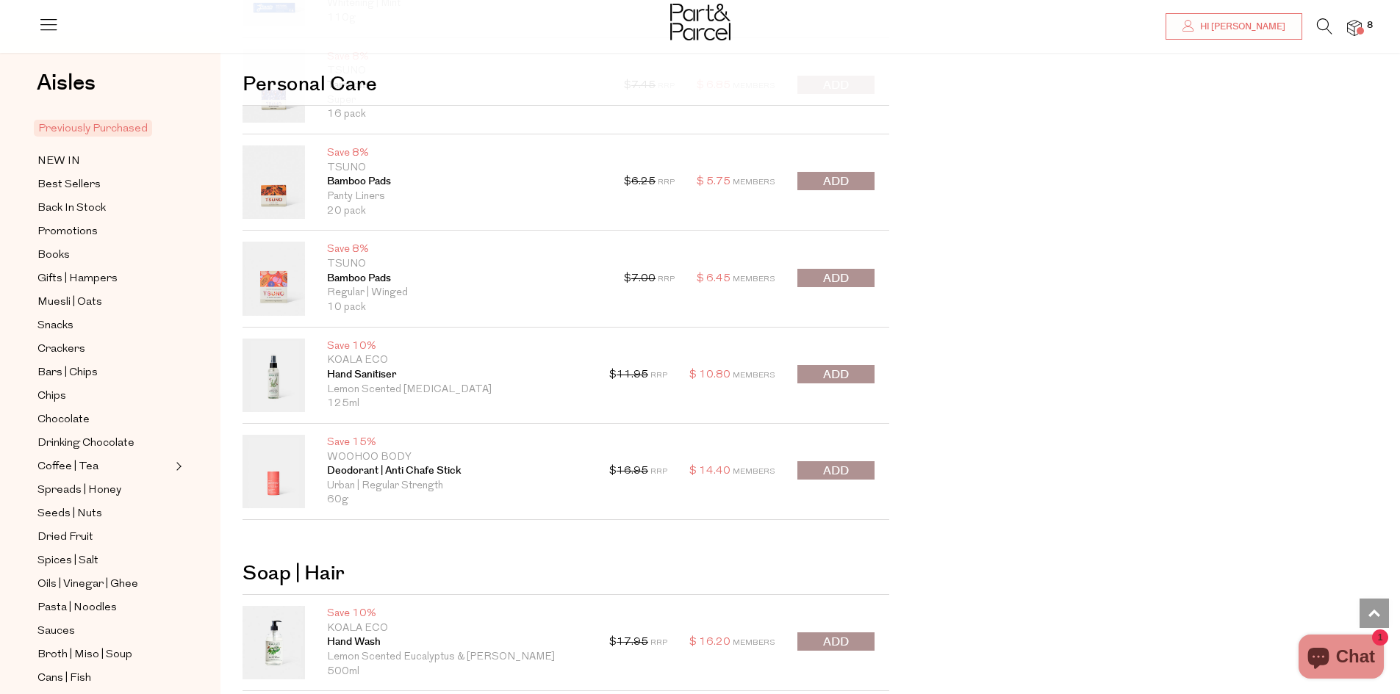
click at [829, 381] on span "submit" at bounding box center [836, 375] width 26 height 17
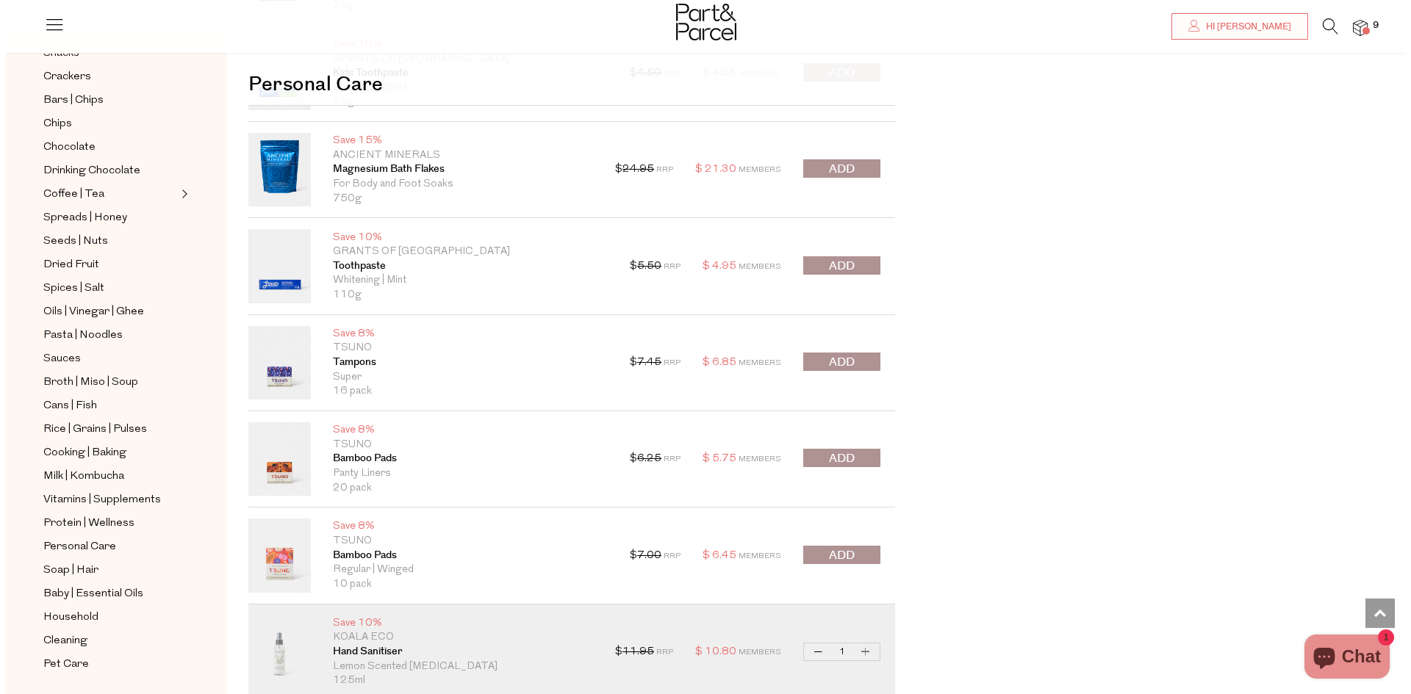
scroll to position [17227, 0]
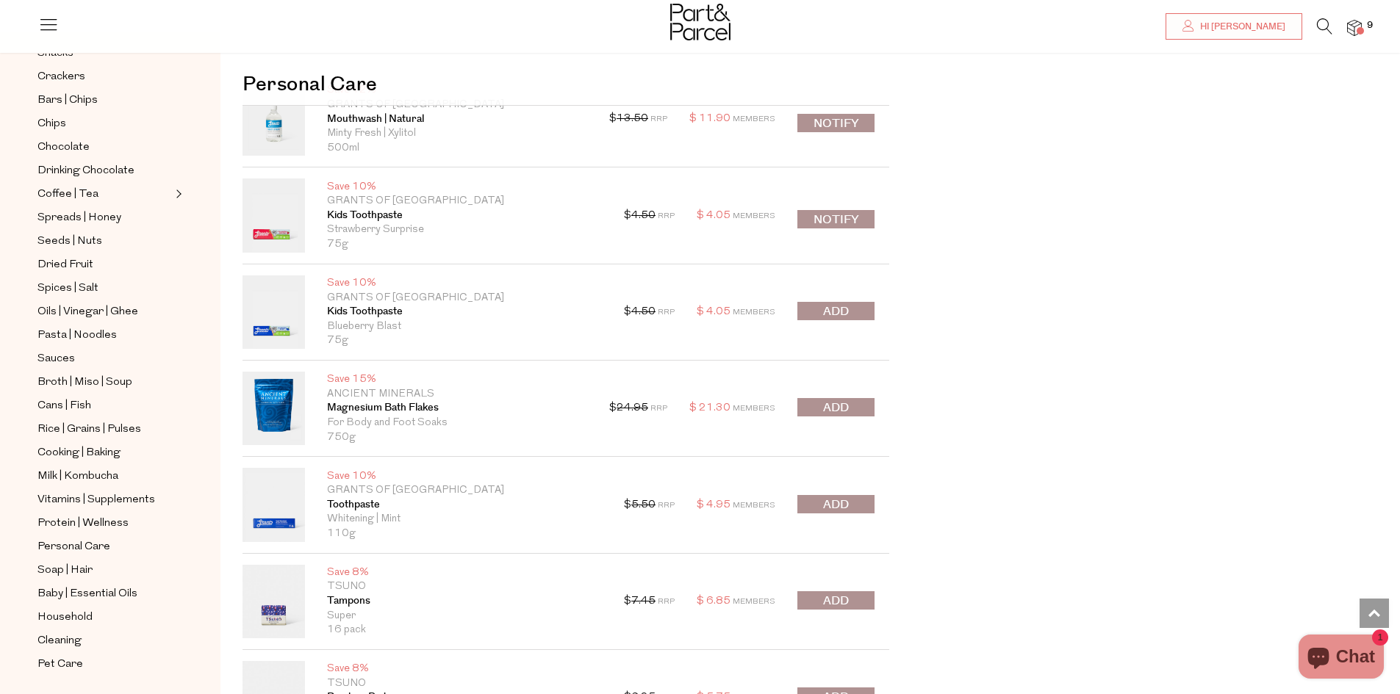
click at [60, 35] on div at bounding box center [700, 24] width 1400 height 48
click at [60, 27] on div at bounding box center [700, 24] width 1400 height 48
click at [56, 29] on icon at bounding box center [48, 24] width 21 height 21
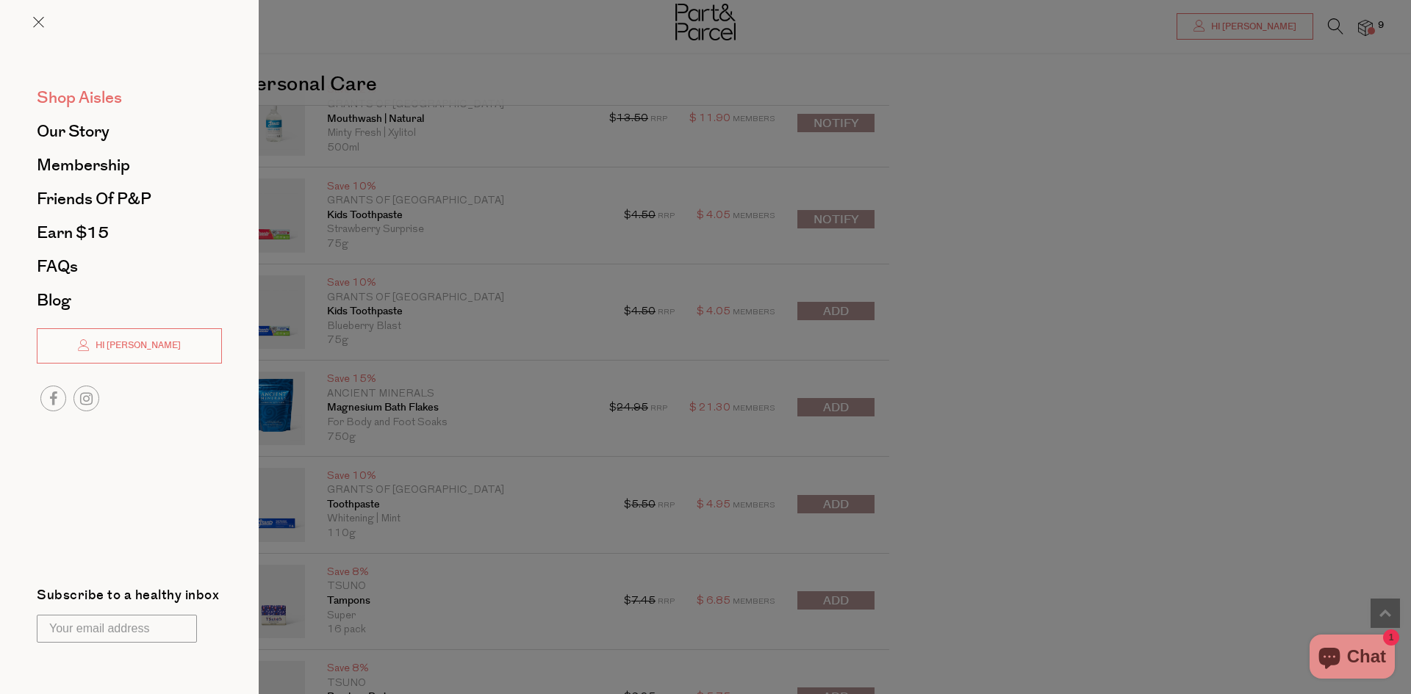
click at [79, 93] on span "Shop Aisles" at bounding box center [79, 98] width 85 height 24
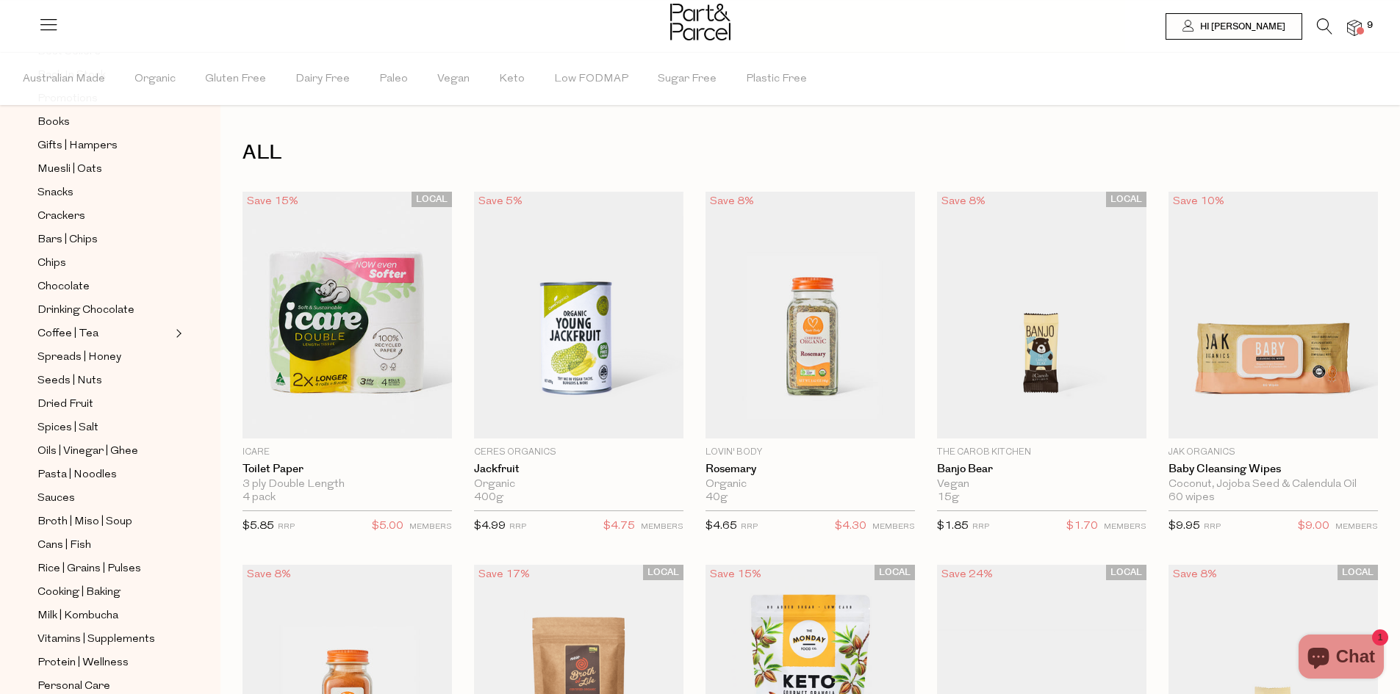
scroll to position [360, 0]
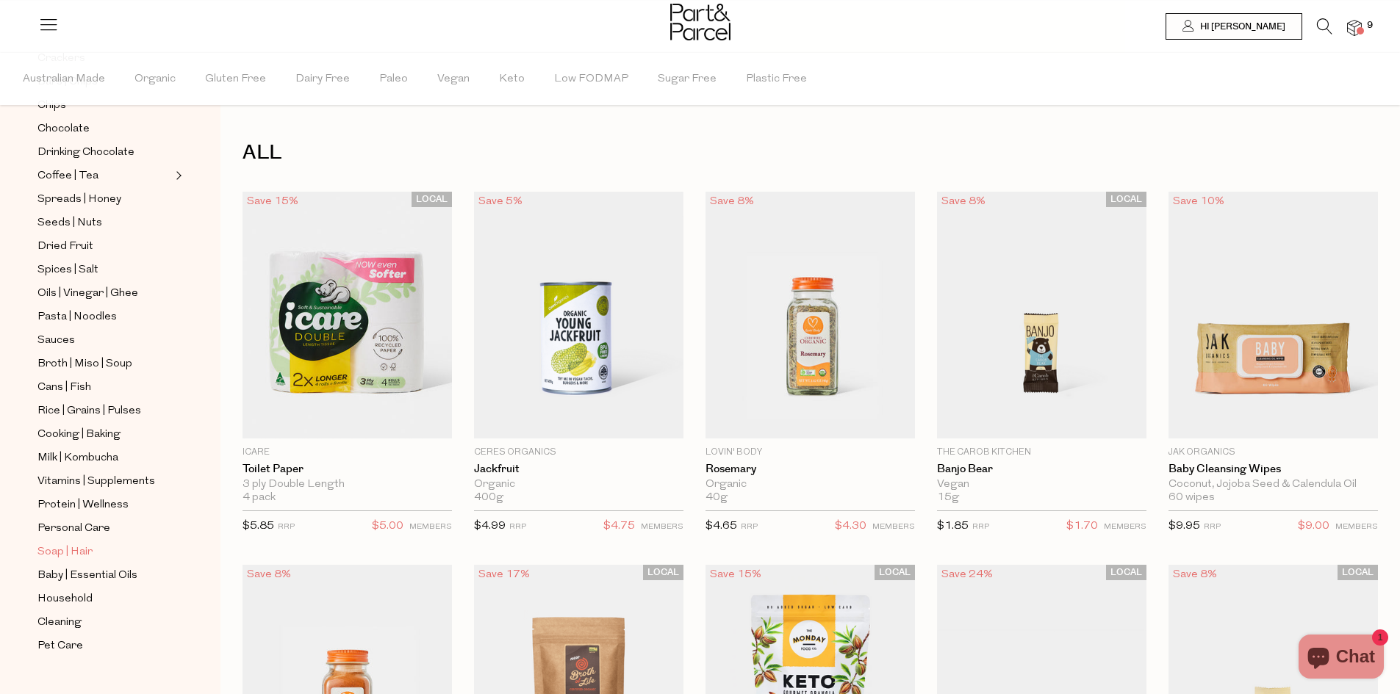
click at [76, 544] on span "Soap | Hair" at bounding box center [64, 553] width 55 height 18
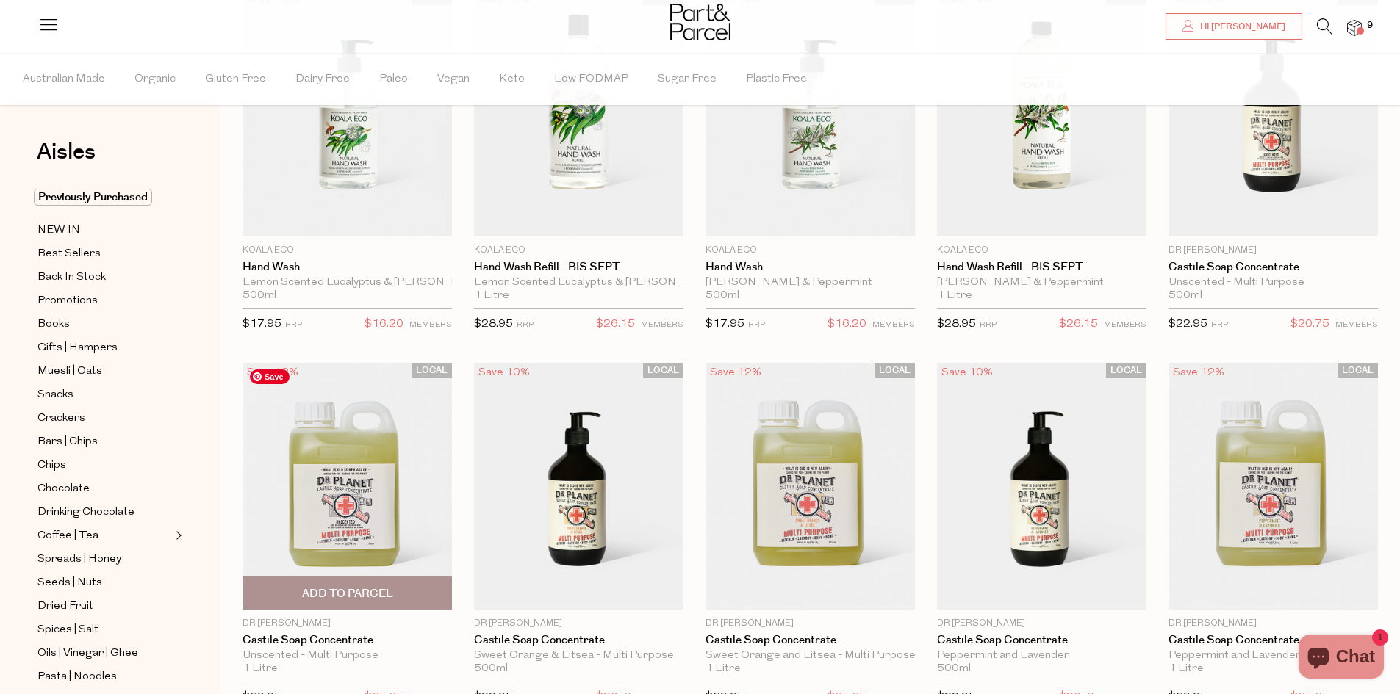
scroll to position [18, 0]
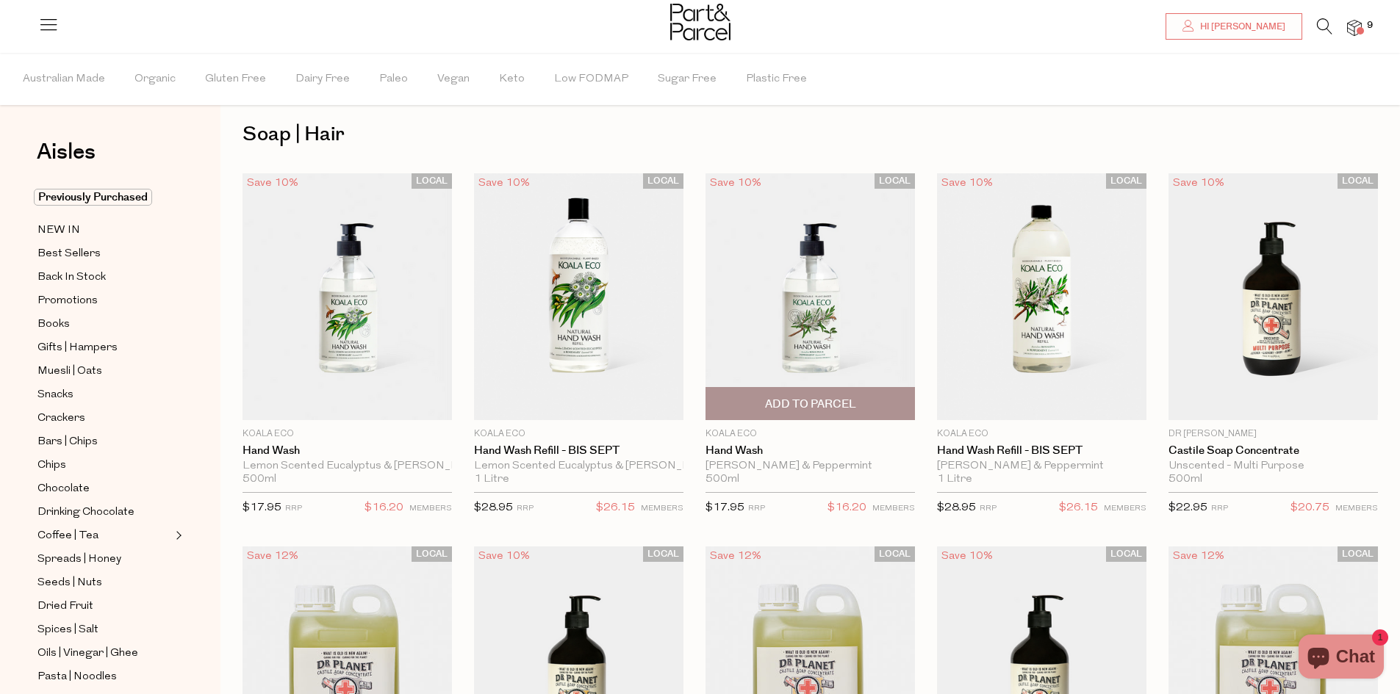
click at [842, 411] on span "Add To Parcel" at bounding box center [810, 404] width 91 height 15
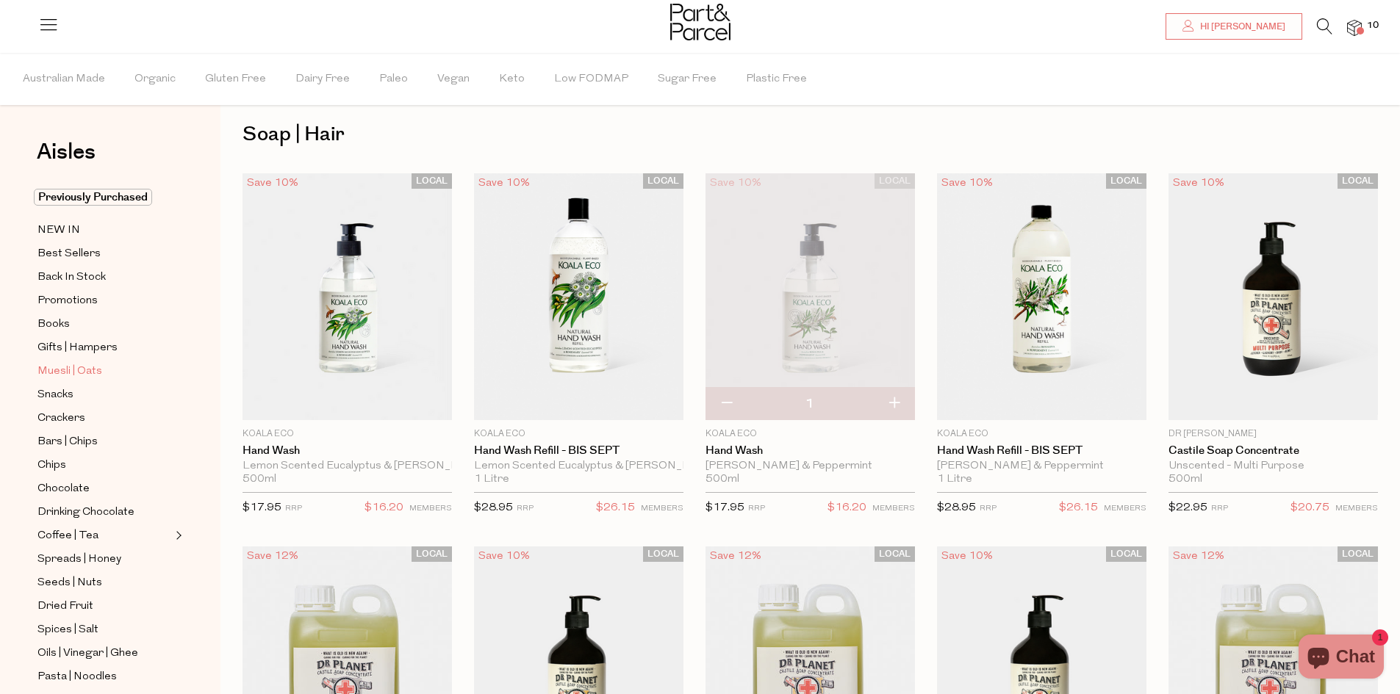
scroll to position [92, 0]
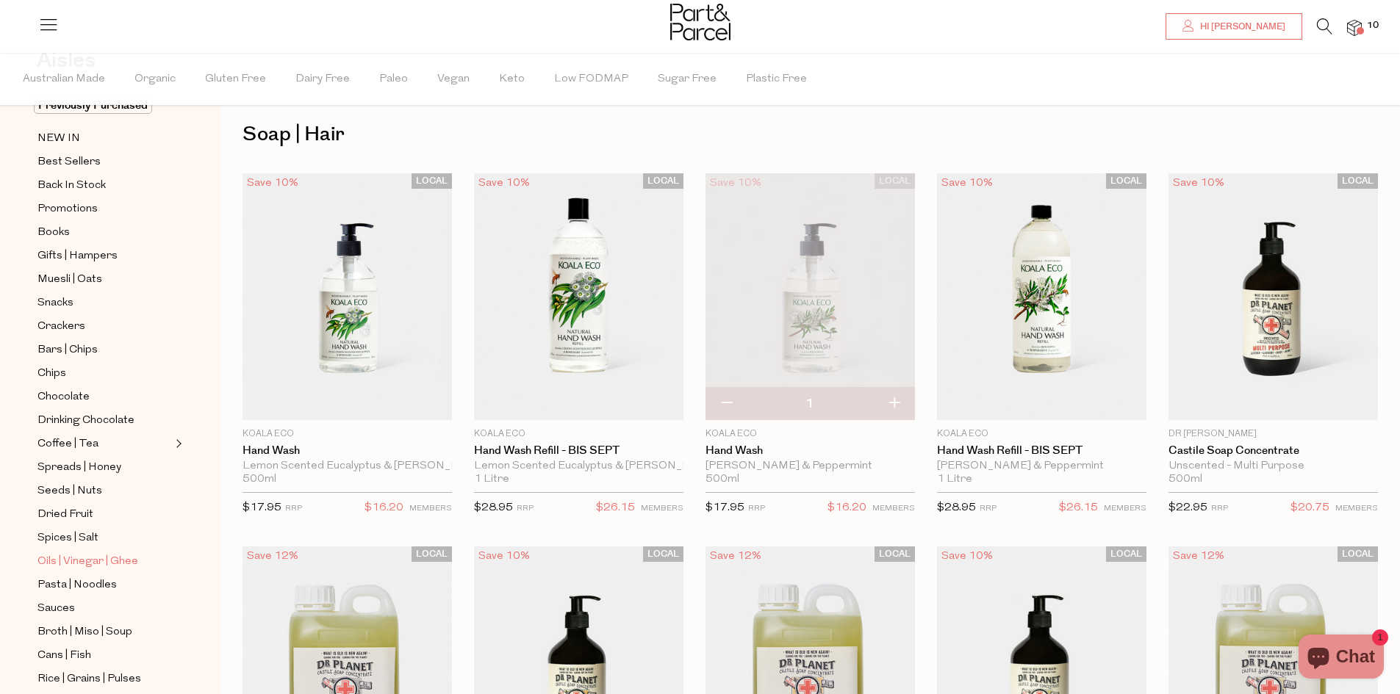
click at [79, 553] on span "Oils | Vinegar | Ghee" at bounding box center [87, 562] width 101 height 18
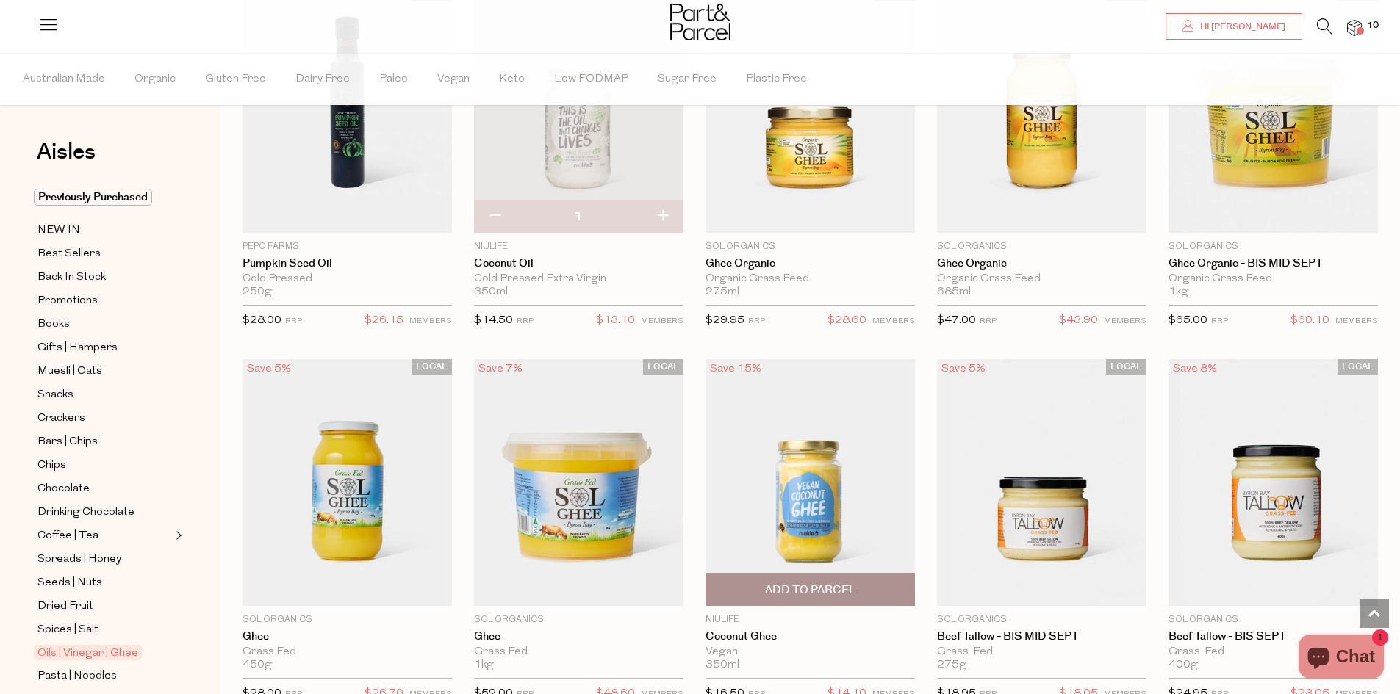
scroll to position [1359, 0]
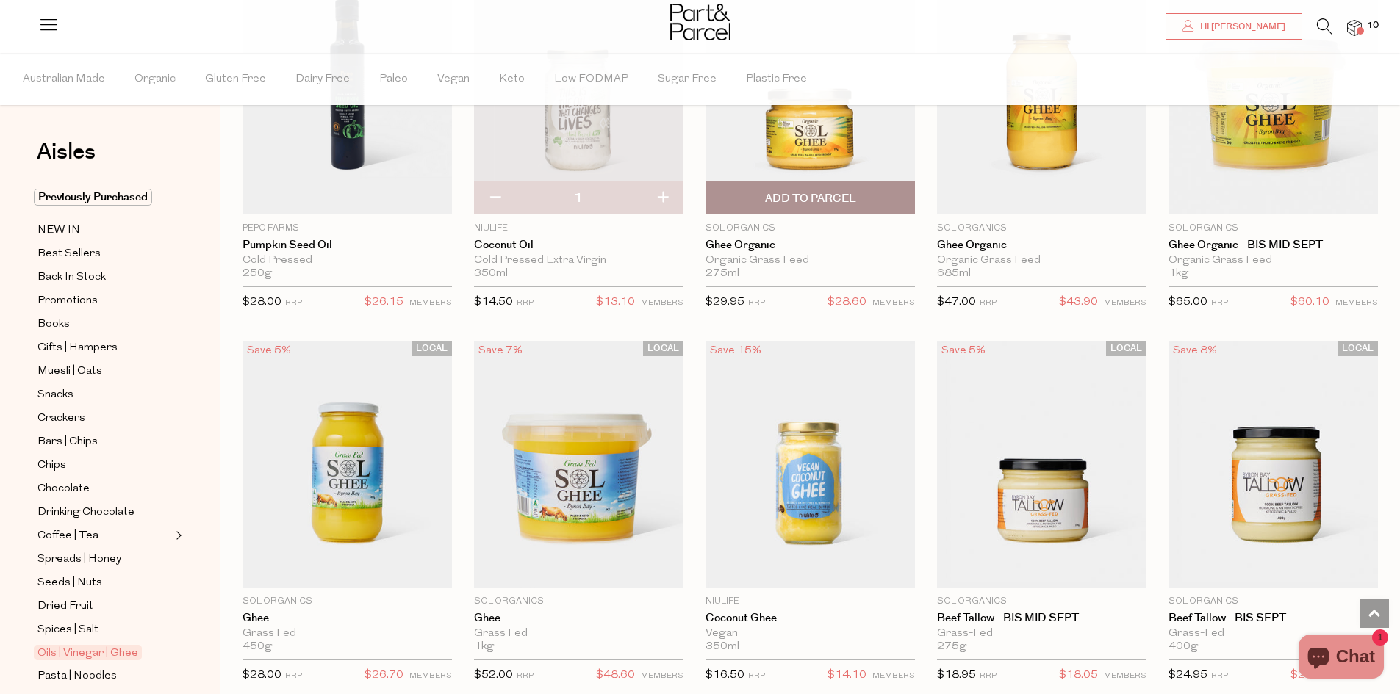
click at [865, 191] on span "Add To Parcel" at bounding box center [810, 198] width 201 height 32
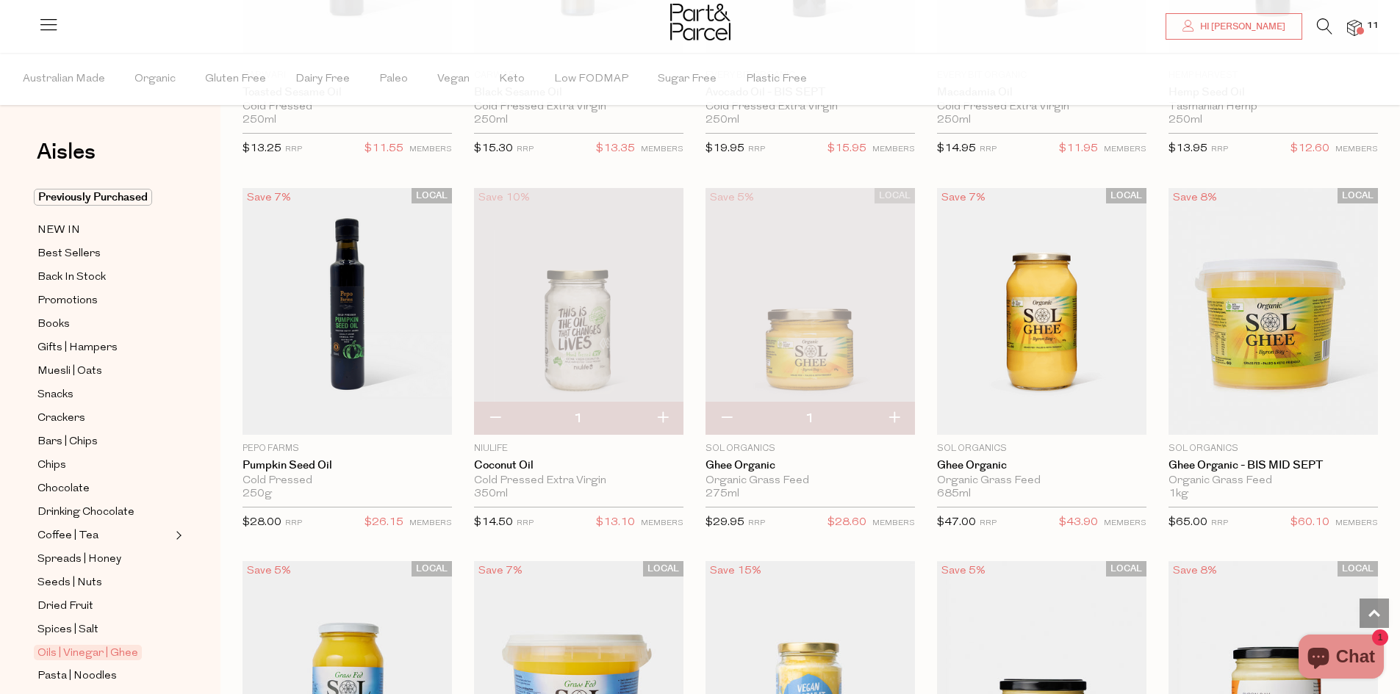
click at [1360, 32] on span at bounding box center [1359, 30] width 7 height 7
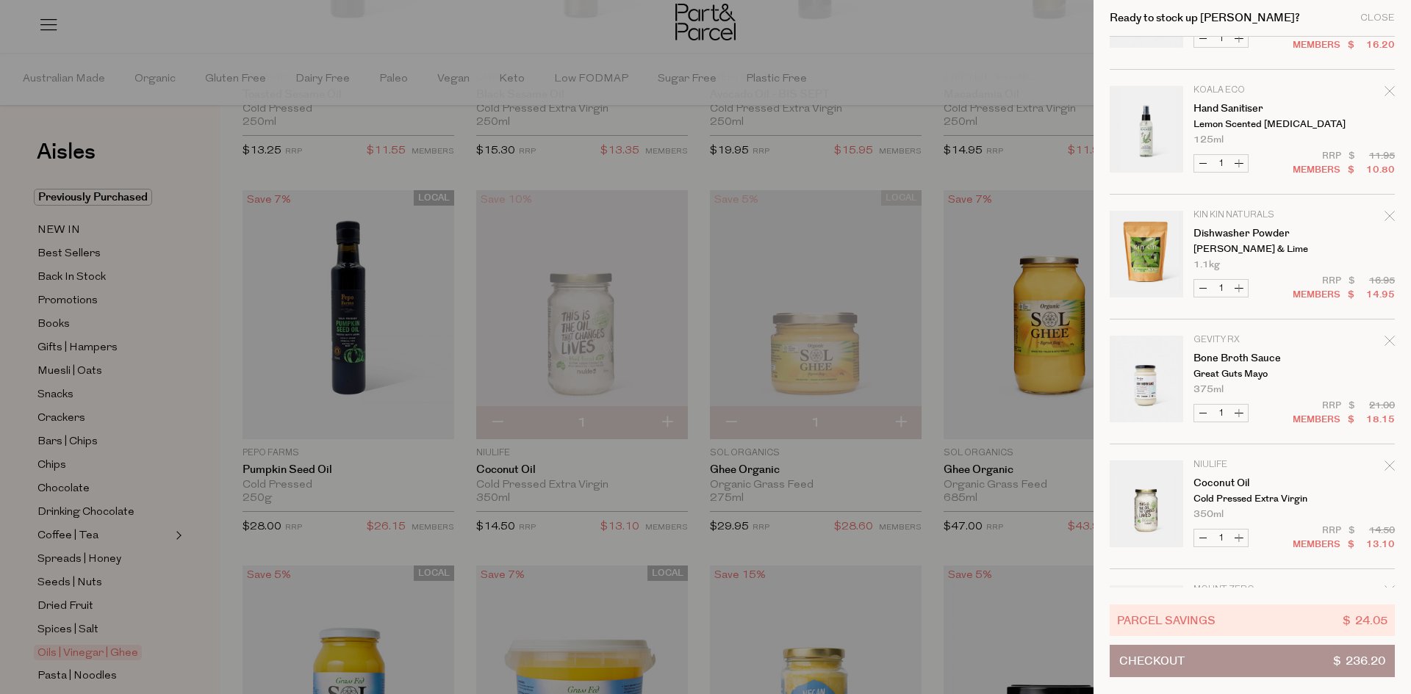
scroll to position [0, 0]
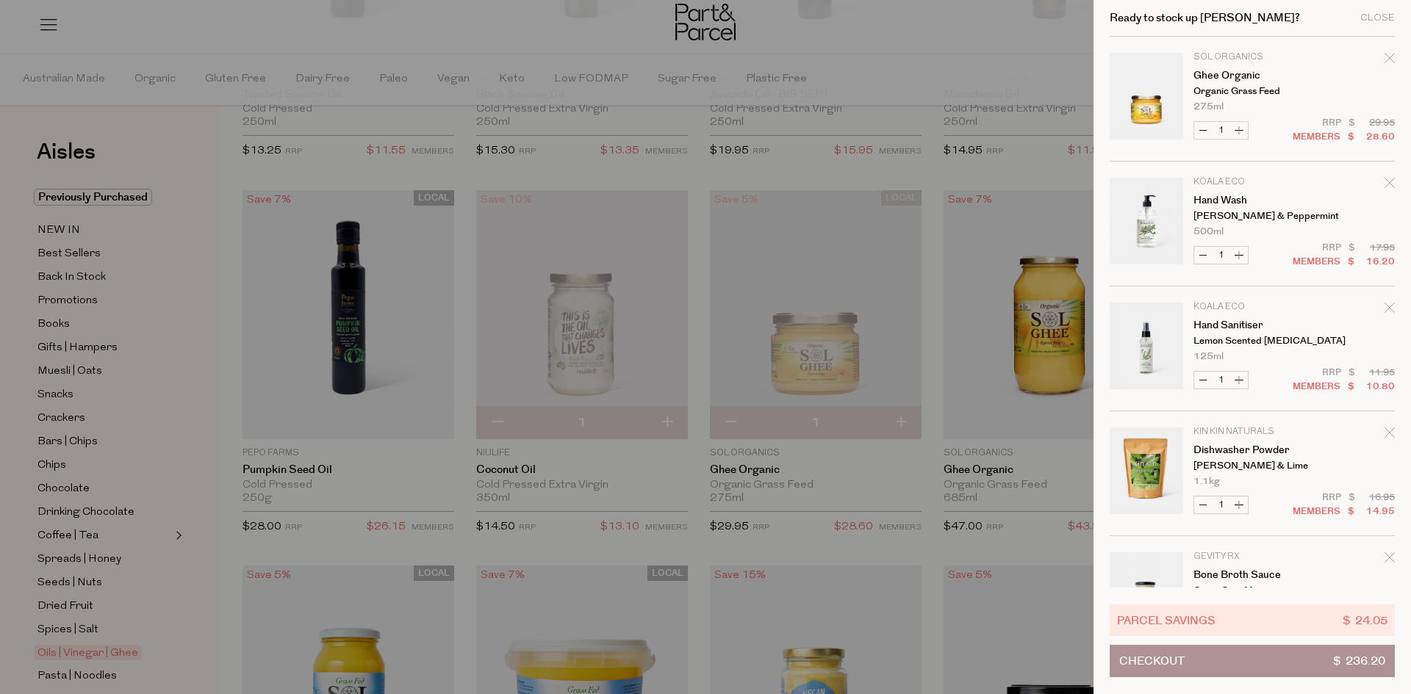
click at [154, 583] on div at bounding box center [705, 347] width 1411 height 694
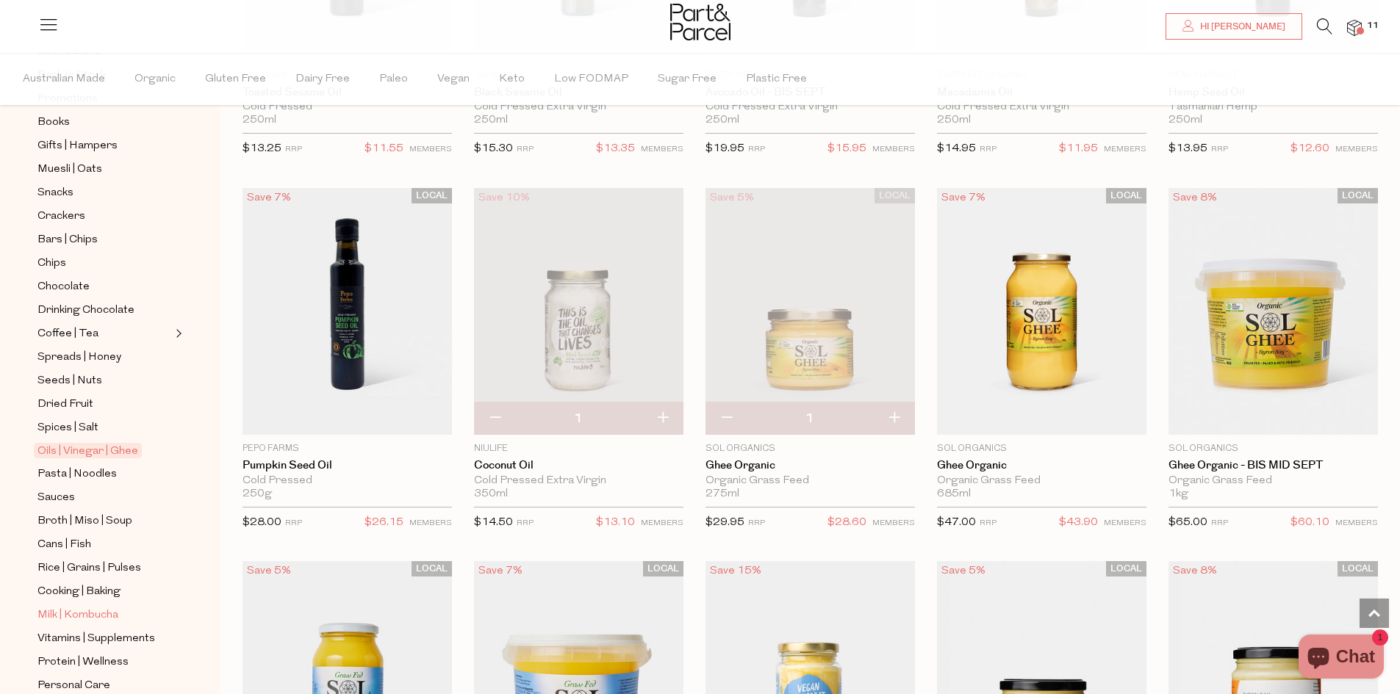
scroll to position [360, 0]
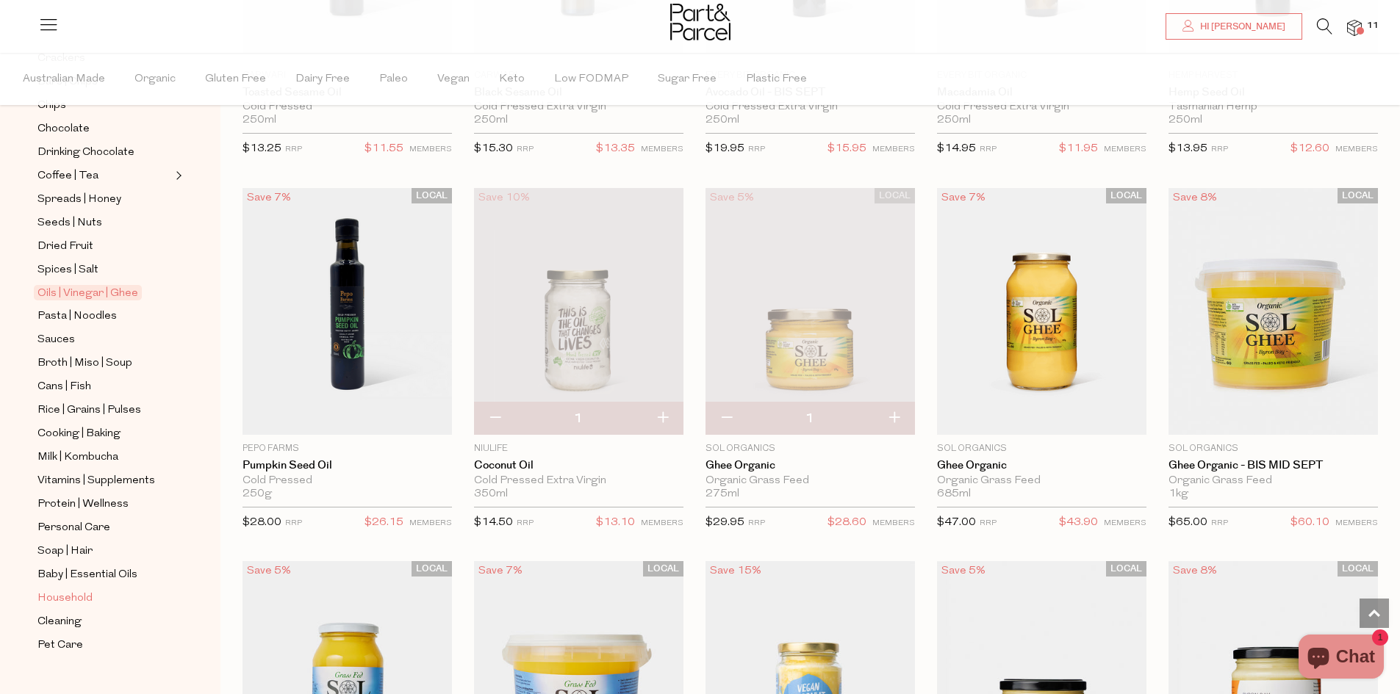
click at [65, 590] on span "Household" at bounding box center [64, 599] width 55 height 18
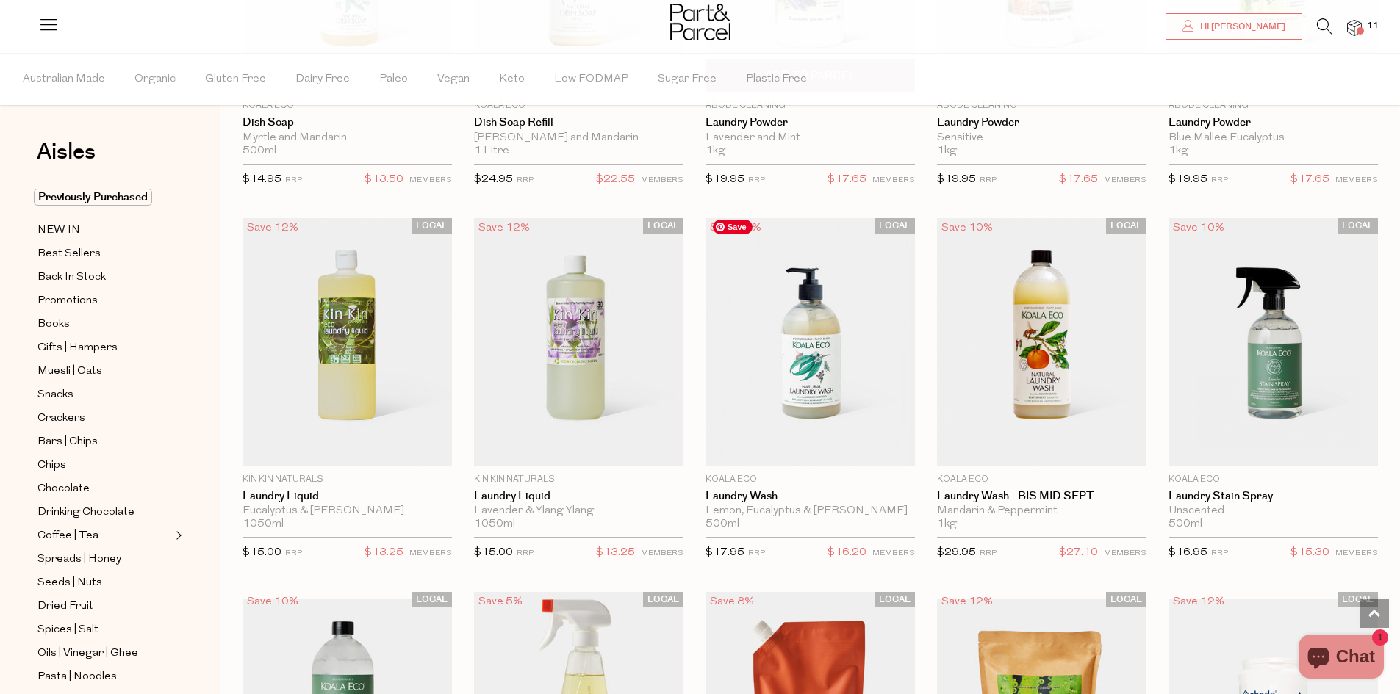
scroll to position [2994, 0]
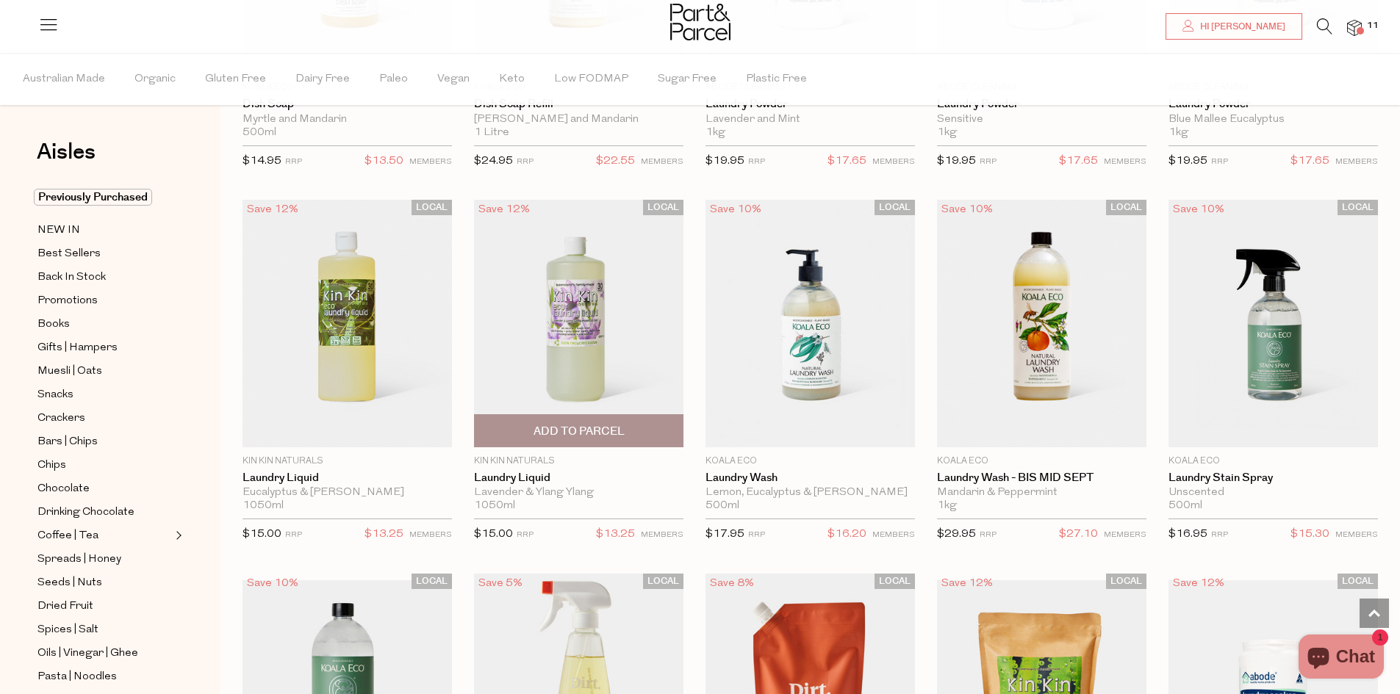
click at [620, 429] on span "Add To Parcel" at bounding box center [578, 431] width 91 height 15
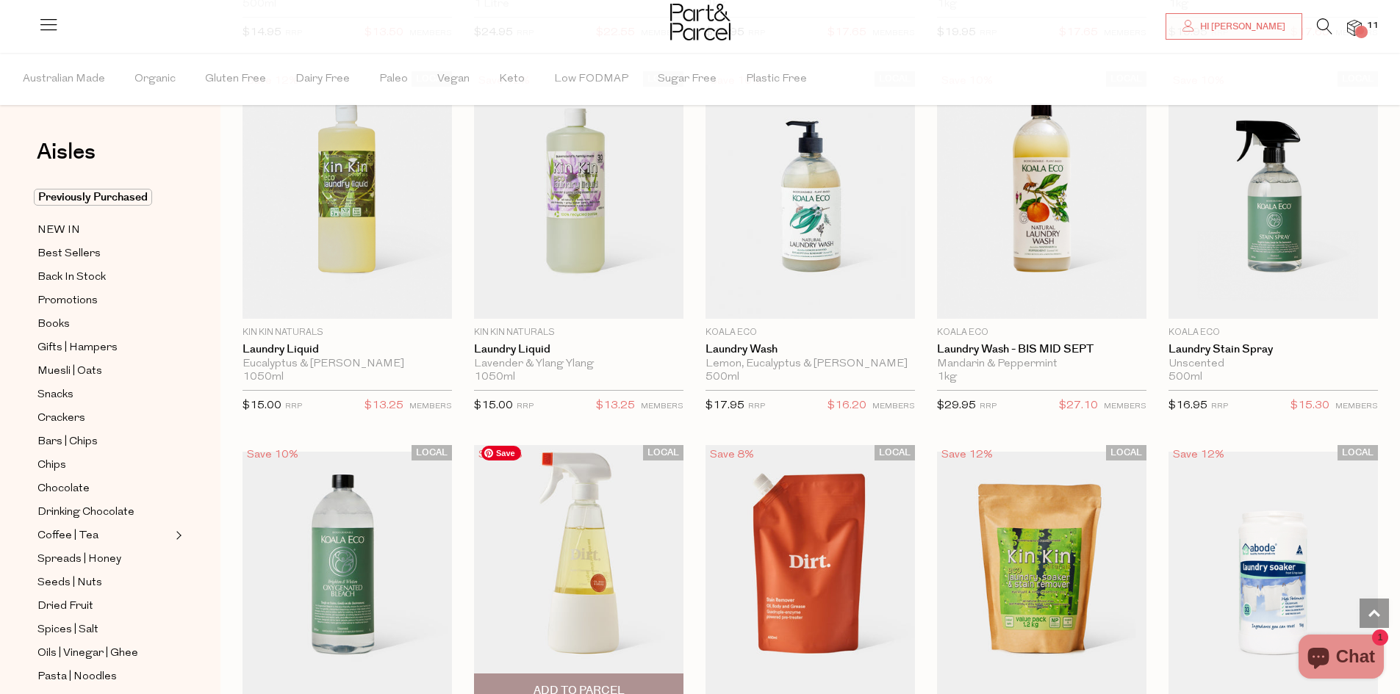
scroll to position [3141, 0]
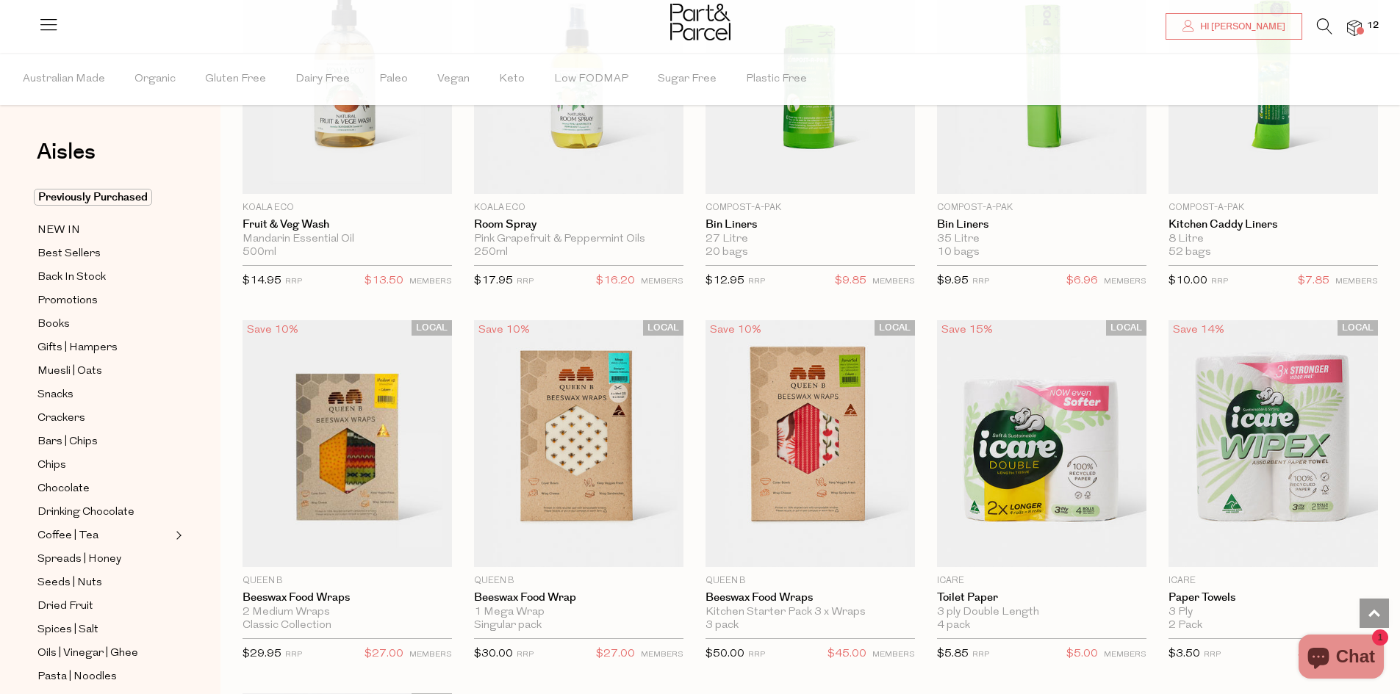
scroll to position [5896, 0]
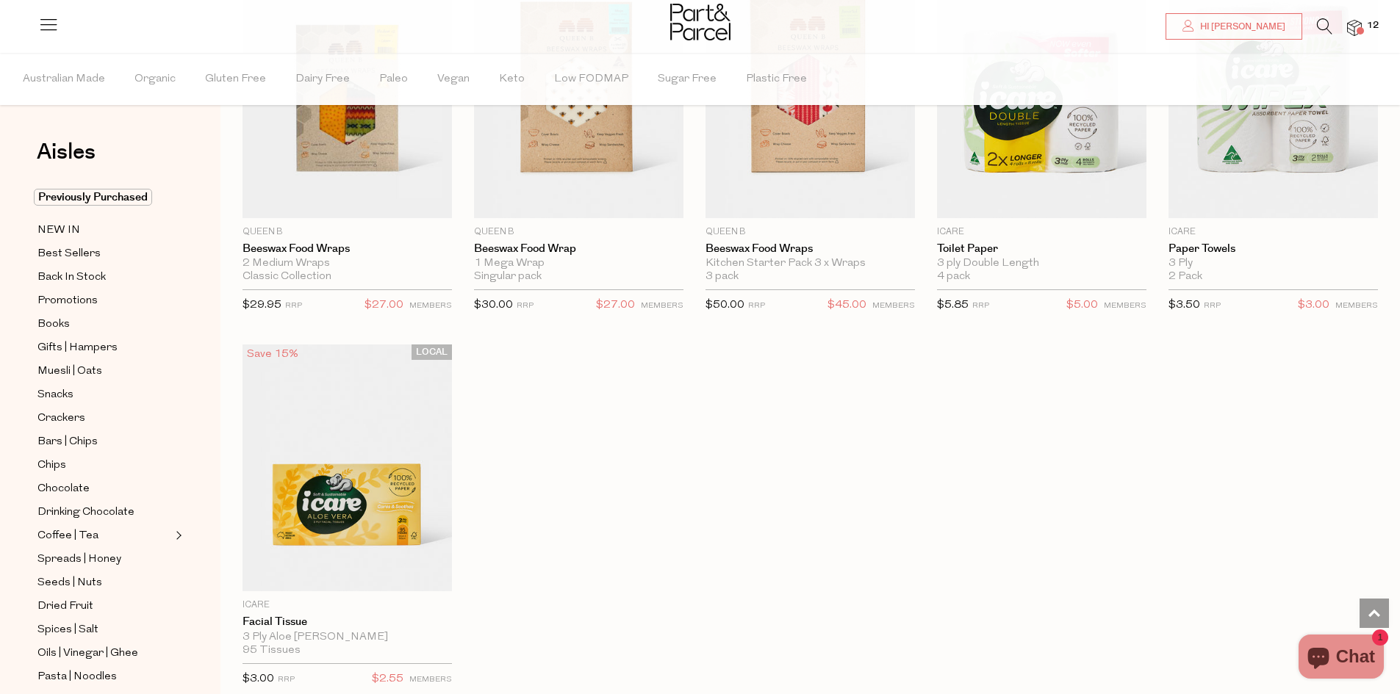
click at [1367, 24] on span "12" at bounding box center [1372, 25] width 19 height 13
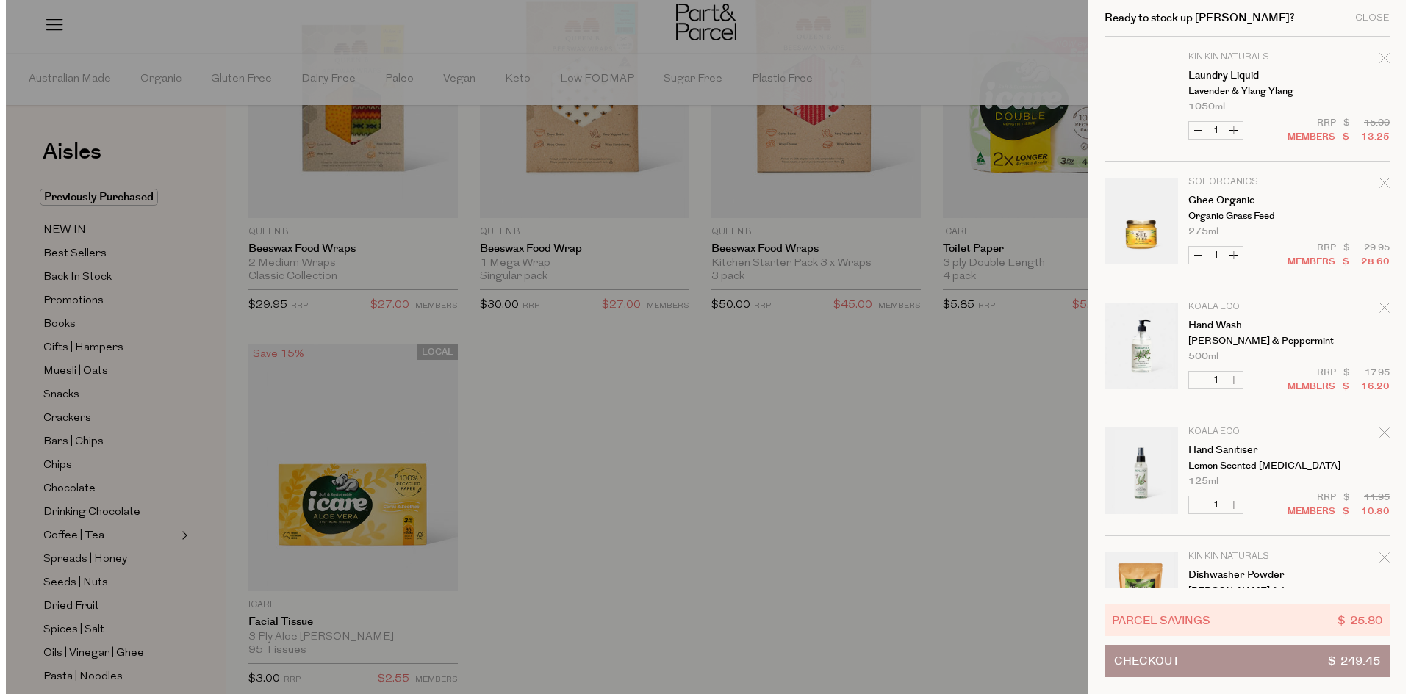
scroll to position [5936, 0]
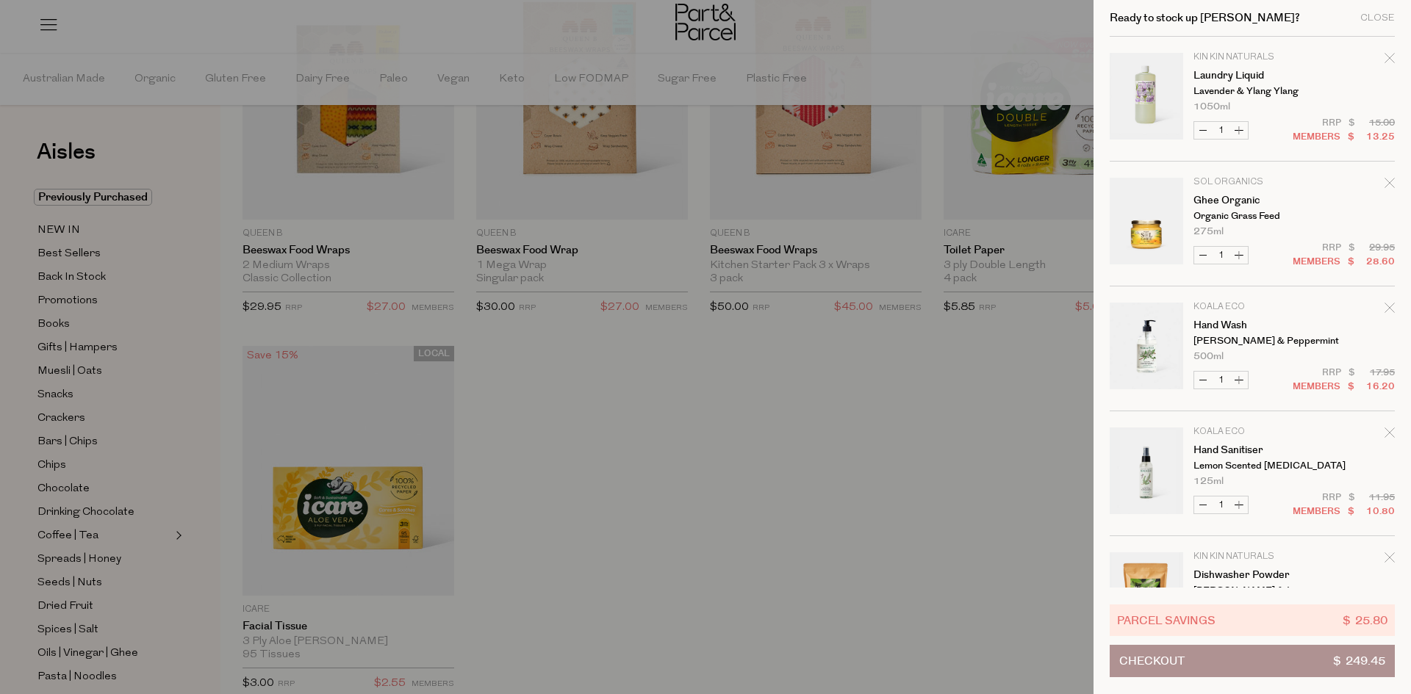
click at [1145, 663] on span "Checkout" at bounding box center [1151, 661] width 65 height 31
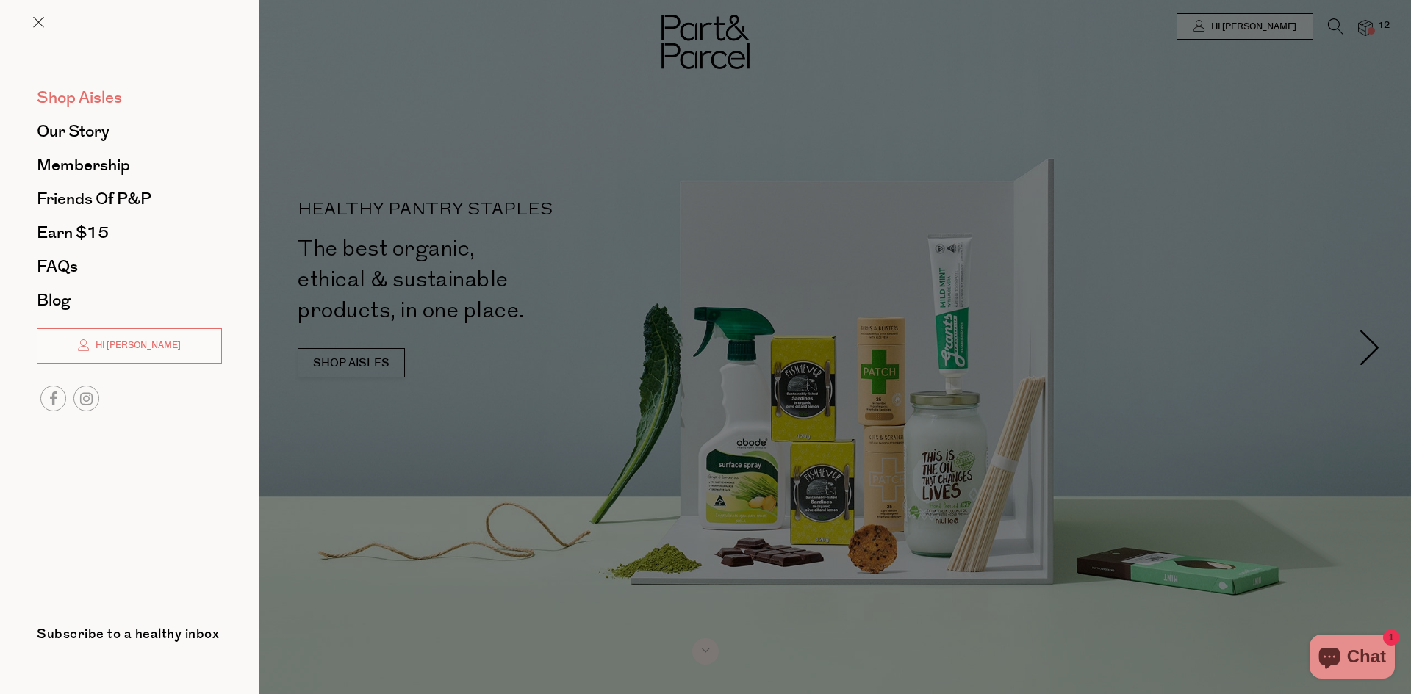
click at [87, 98] on span "Shop Aisles" at bounding box center [79, 98] width 85 height 24
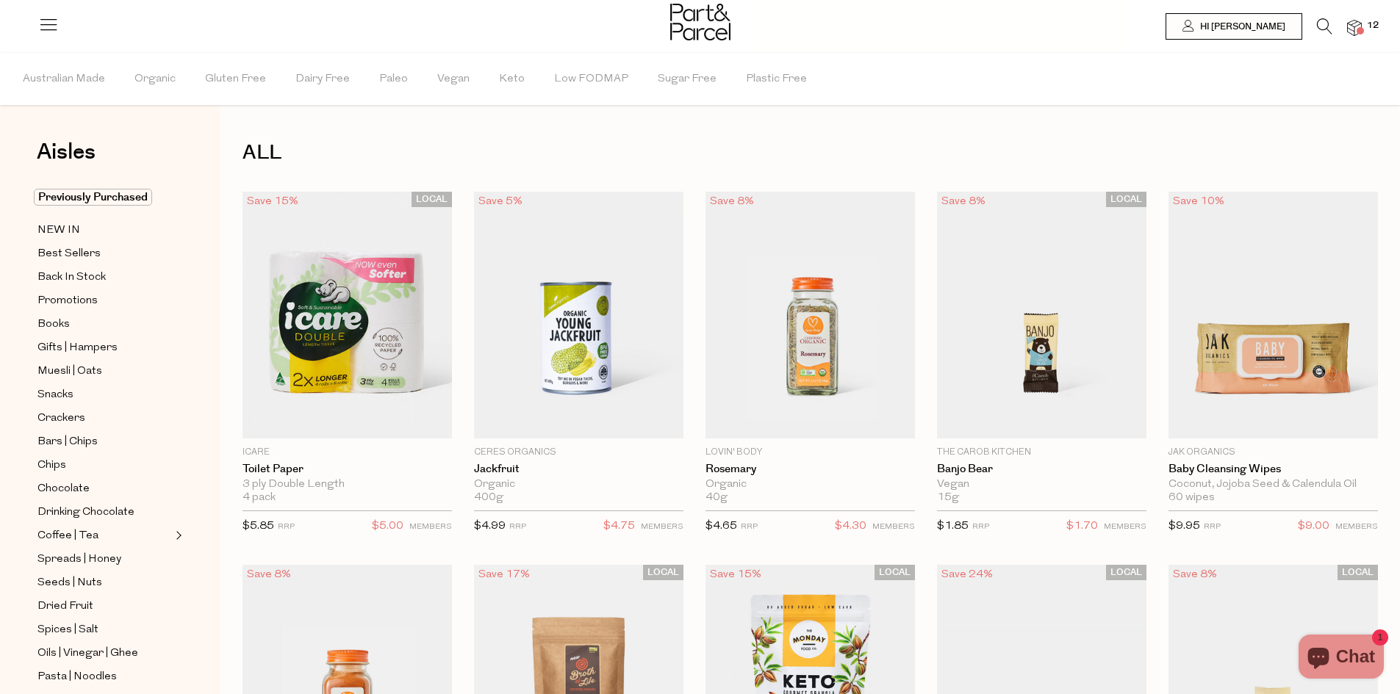
scroll to position [55, 0]
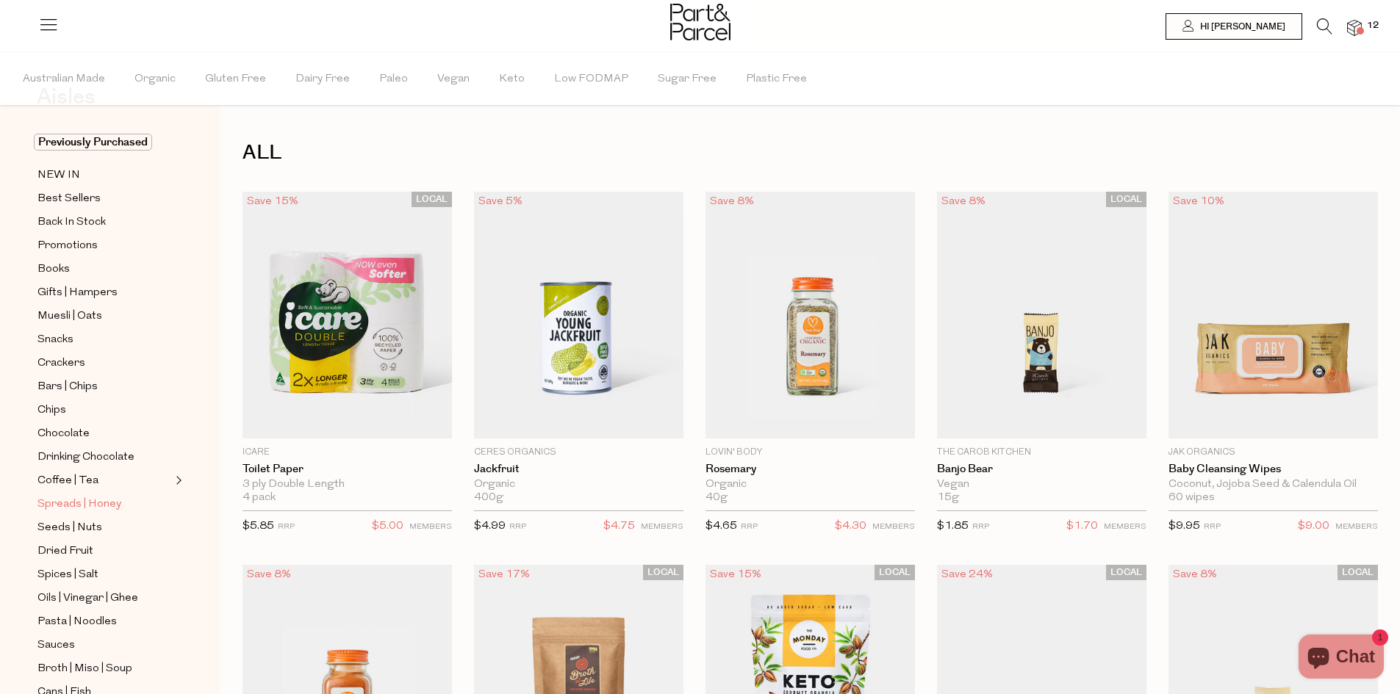
click at [93, 497] on span "Spreads | Honey" at bounding box center [79, 505] width 84 height 18
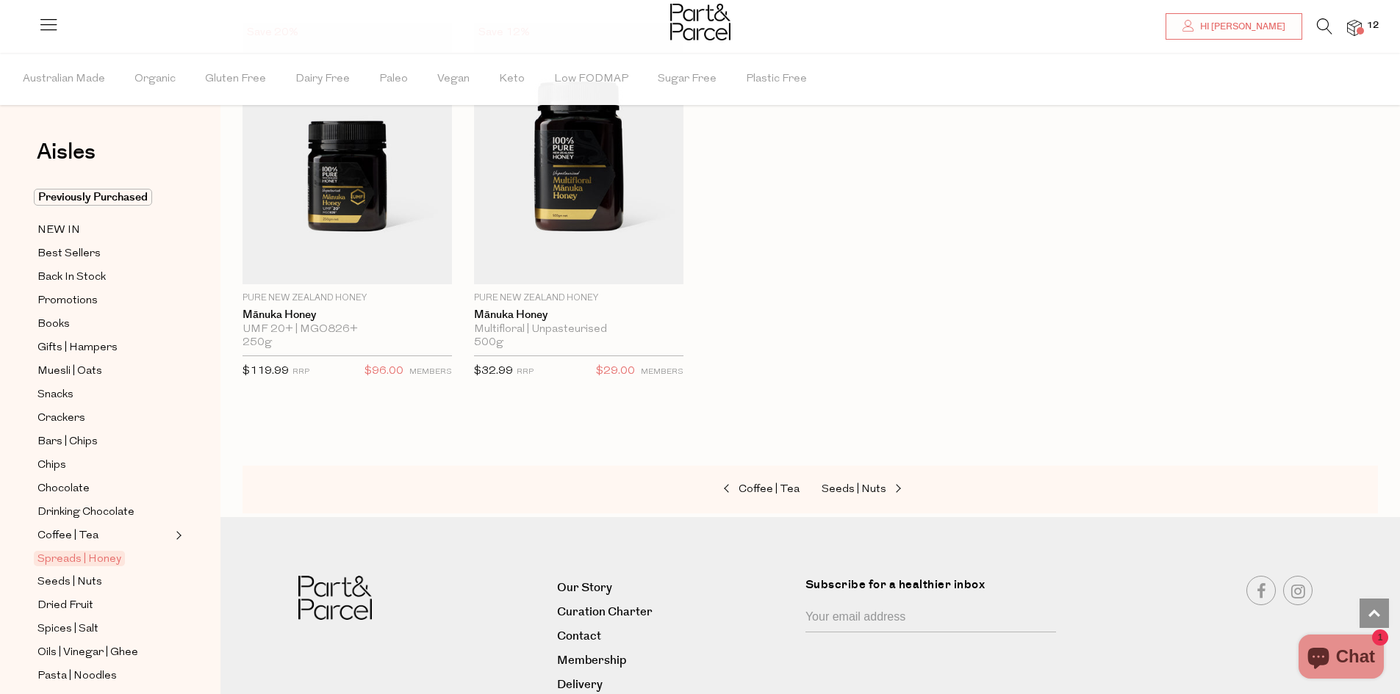
scroll to position [3306, 0]
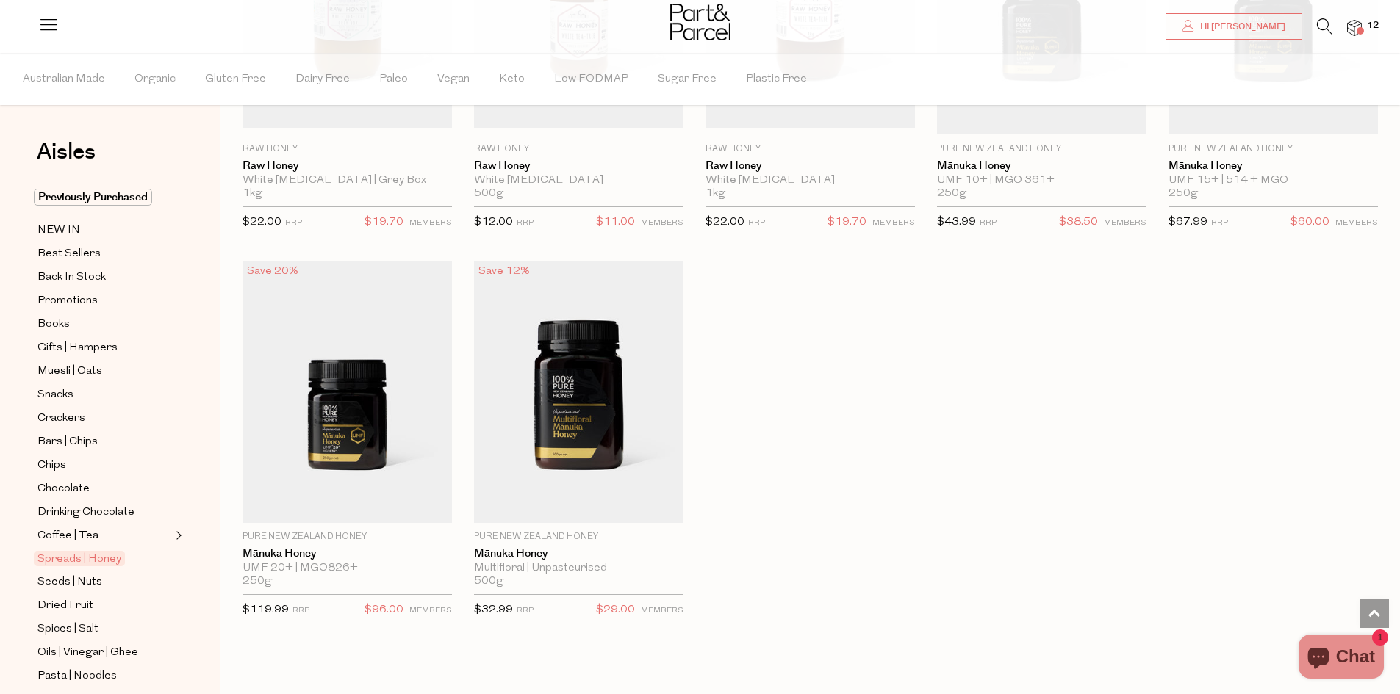
click at [1358, 28] on span at bounding box center [1359, 30] width 7 height 7
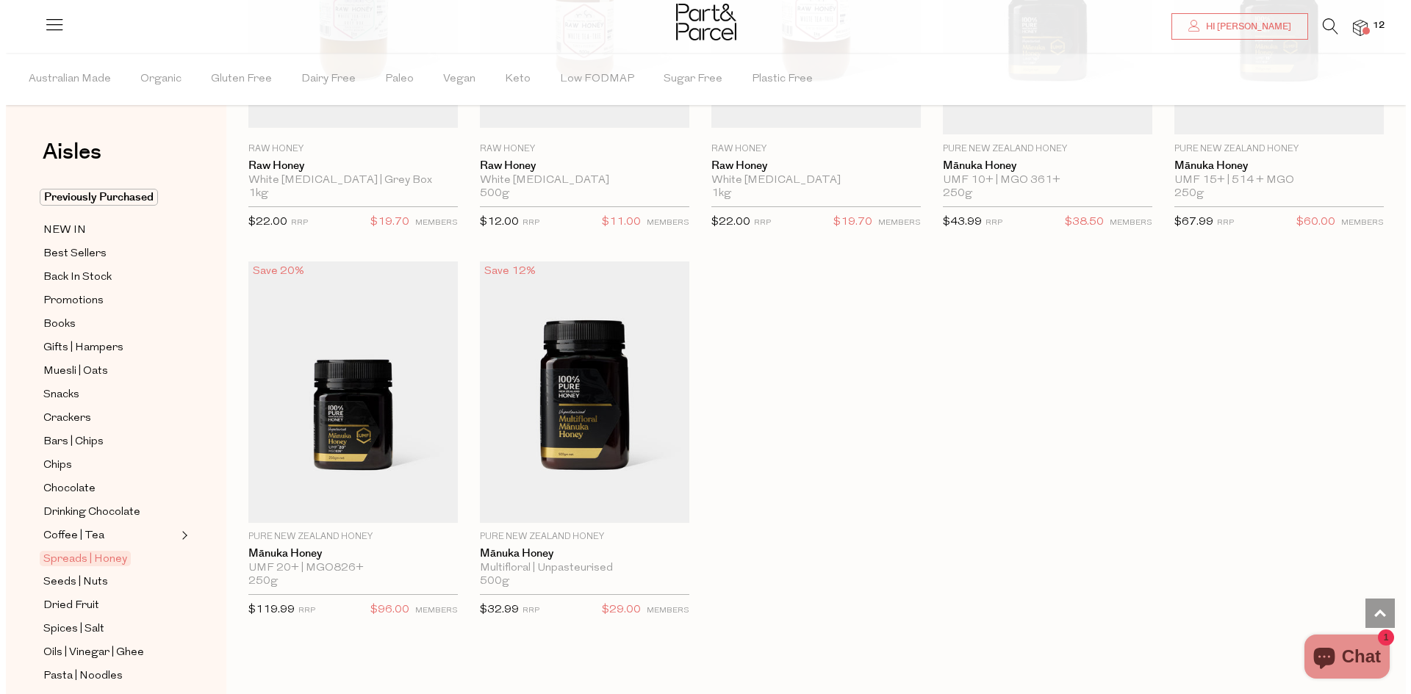
scroll to position [3327, 0]
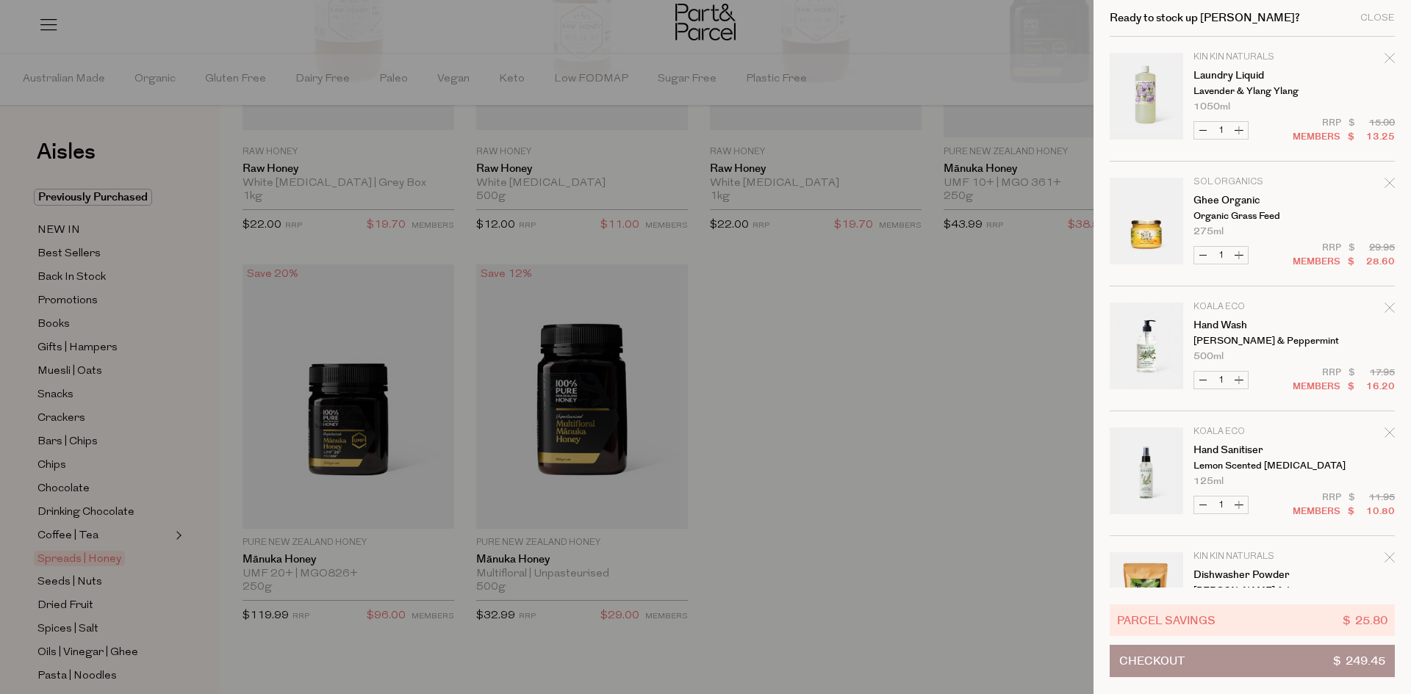
click at [1150, 664] on span "Checkout" at bounding box center [1151, 661] width 65 height 31
